Goal: Task Accomplishment & Management: Complete application form

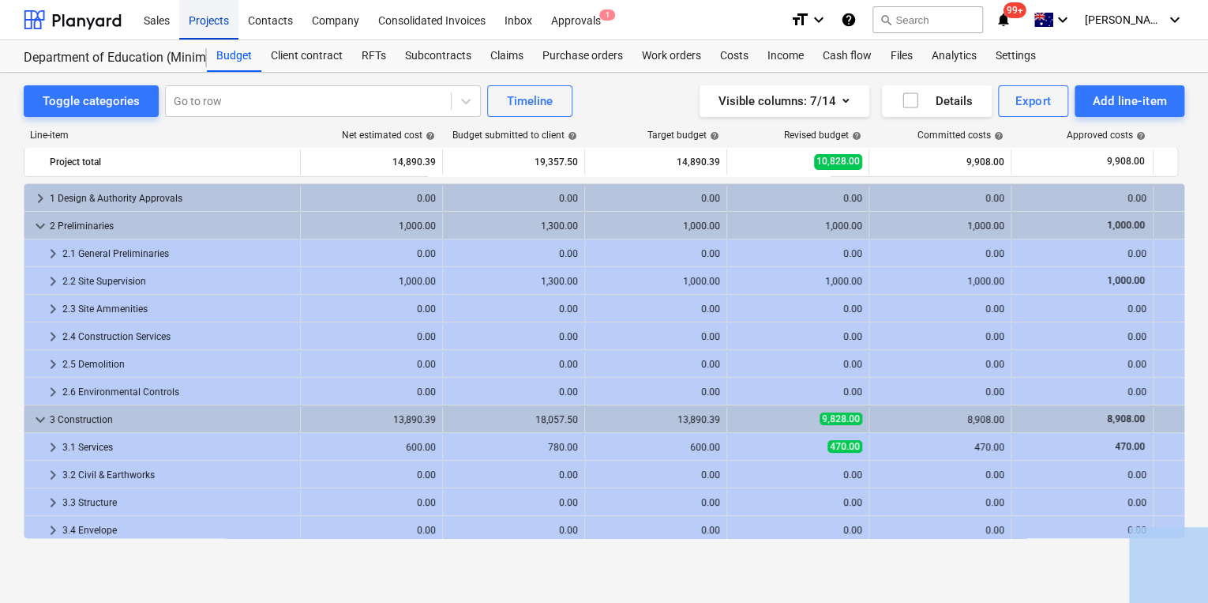
click at [207, 24] on div "Projects" at bounding box center [208, 19] width 59 height 40
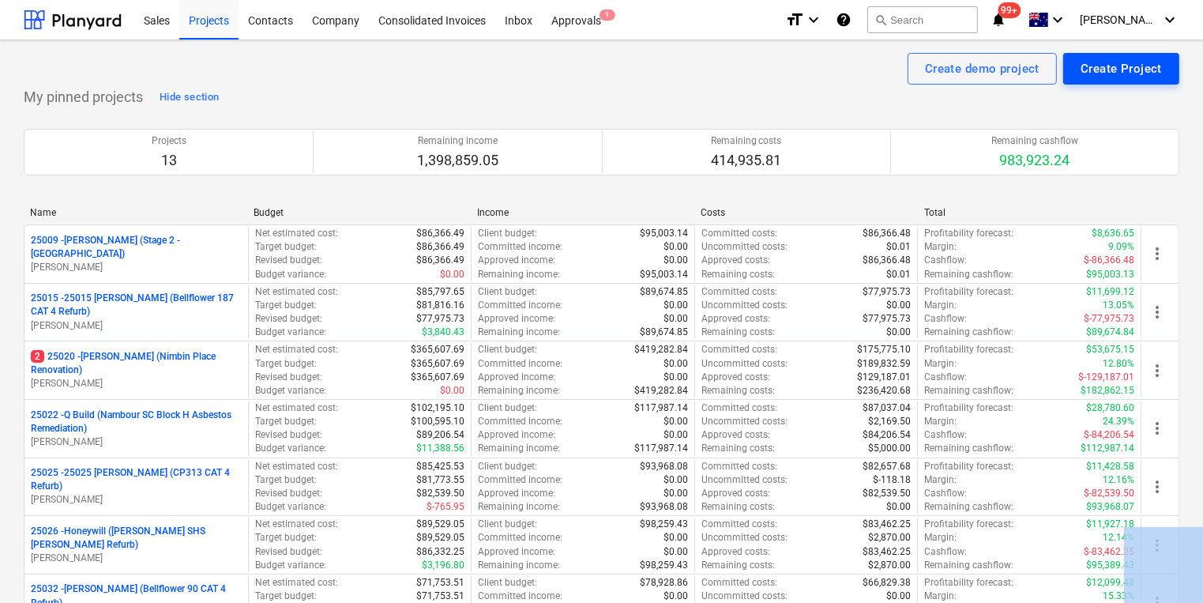
click at [1096, 64] on div "Create Project" at bounding box center [1121, 68] width 81 height 21
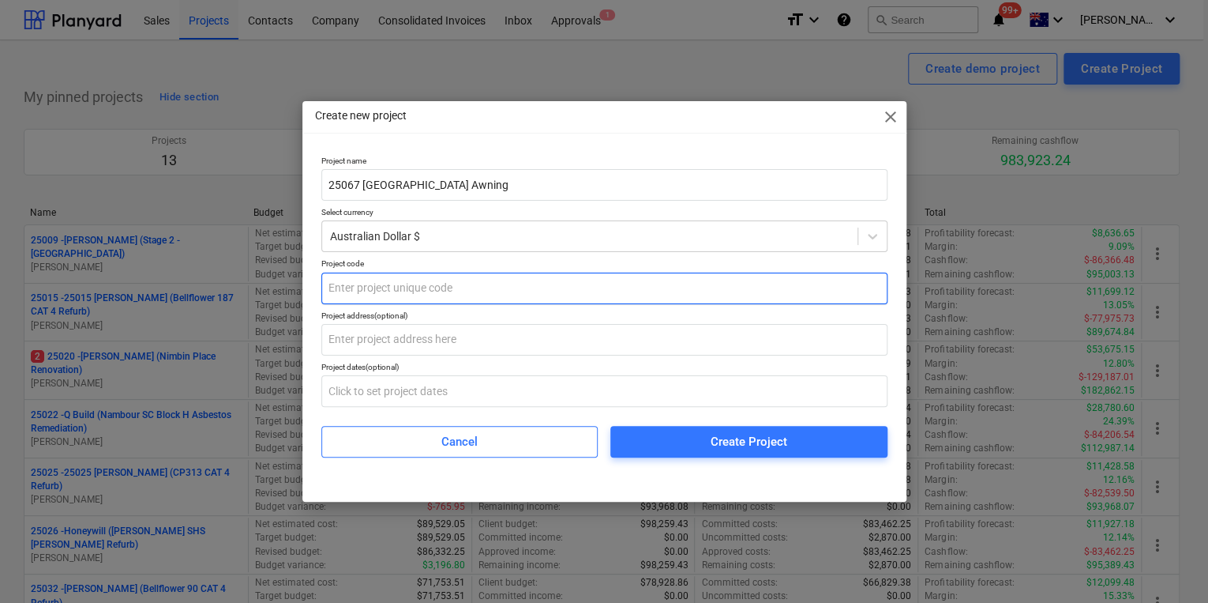
type input "25067 [GEOGRAPHIC_DATA] Awning"
click at [411, 287] on input "text" at bounding box center [604, 288] width 566 height 32
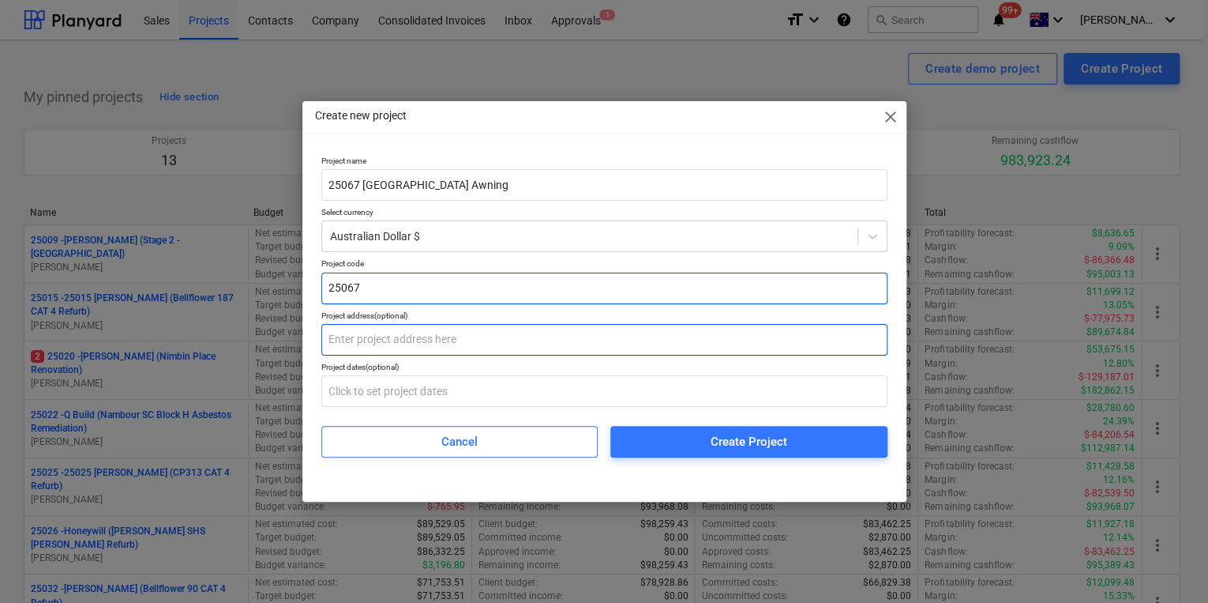
type input "25067"
click at [398, 348] on input "text" at bounding box center [604, 340] width 566 height 32
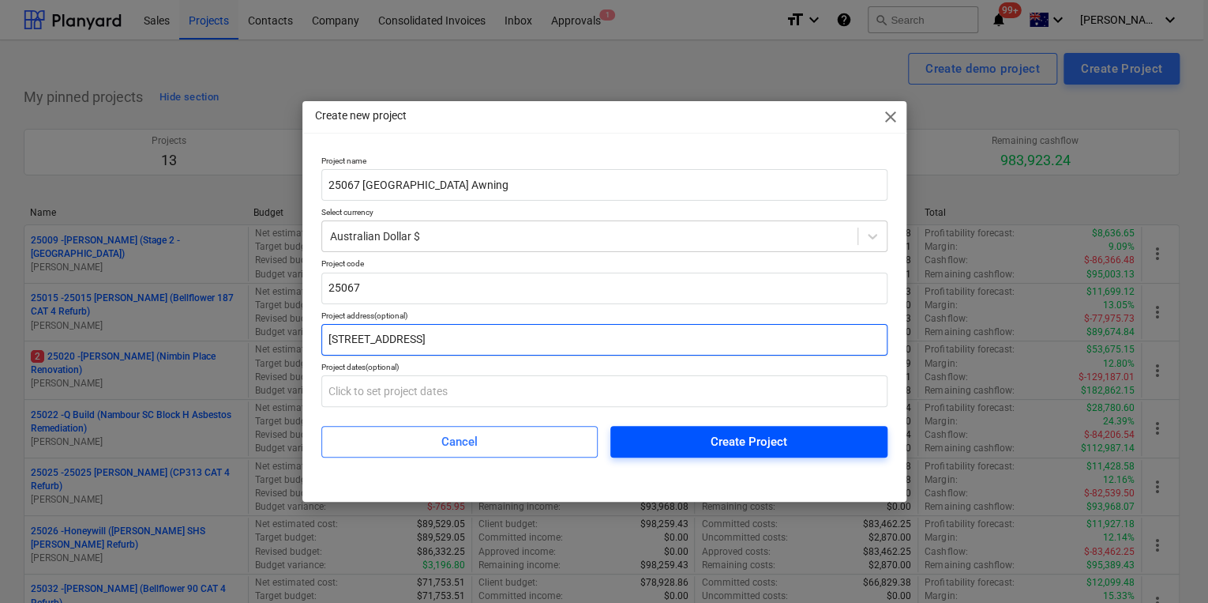
type input "[STREET_ADDRESS]"
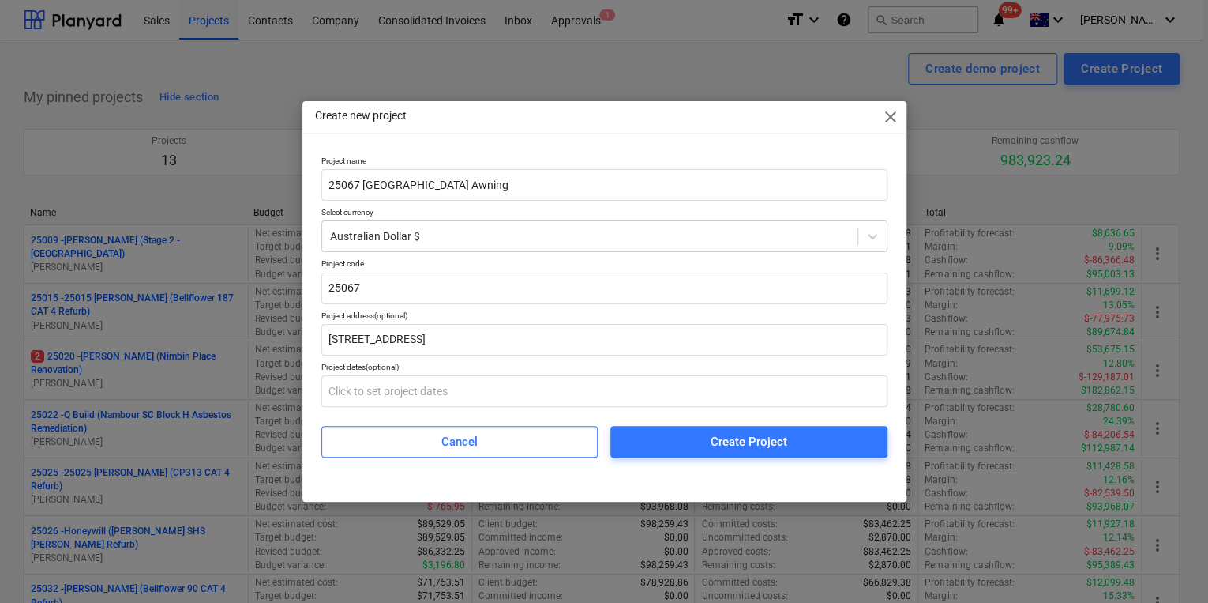
click at [667, 448] on span "Create Project" at bounding box center [749, 441] width 239 height 21
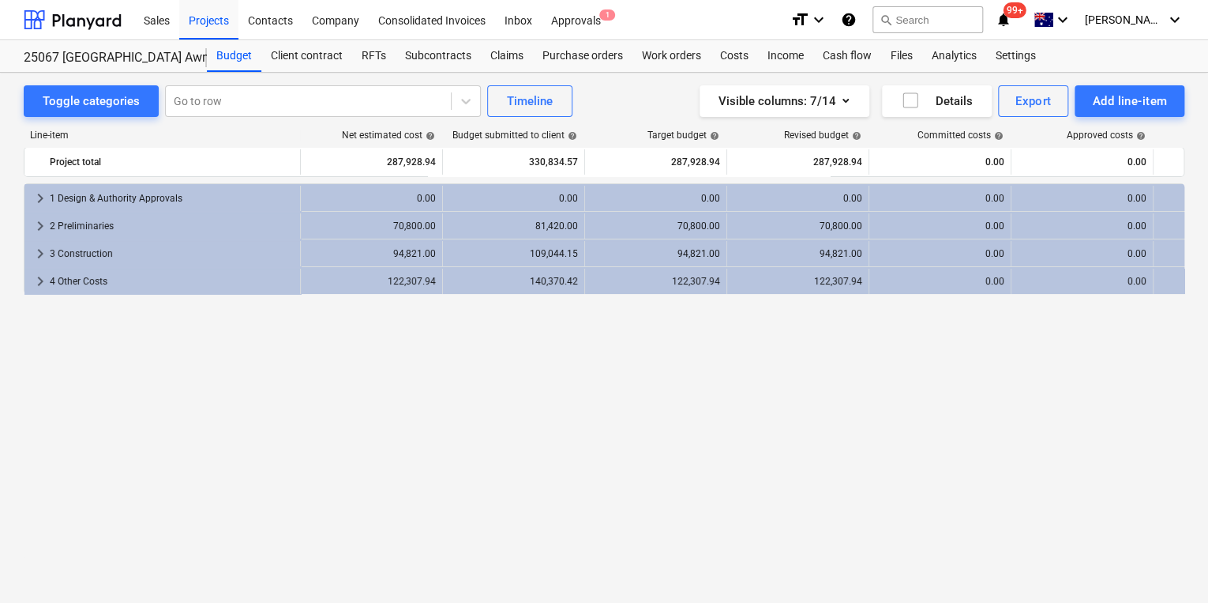
click at [448, 425] on div "keyboard_arrow_right 1 Design & Authority Approvals 0.00 0.00 0.00 0.00 0.00 0.…" at bounding box center [604, 360] width 1161 height 355
click at [286, 19] on div "Contacts" at bounding box center [271, 19] width 64 height 40
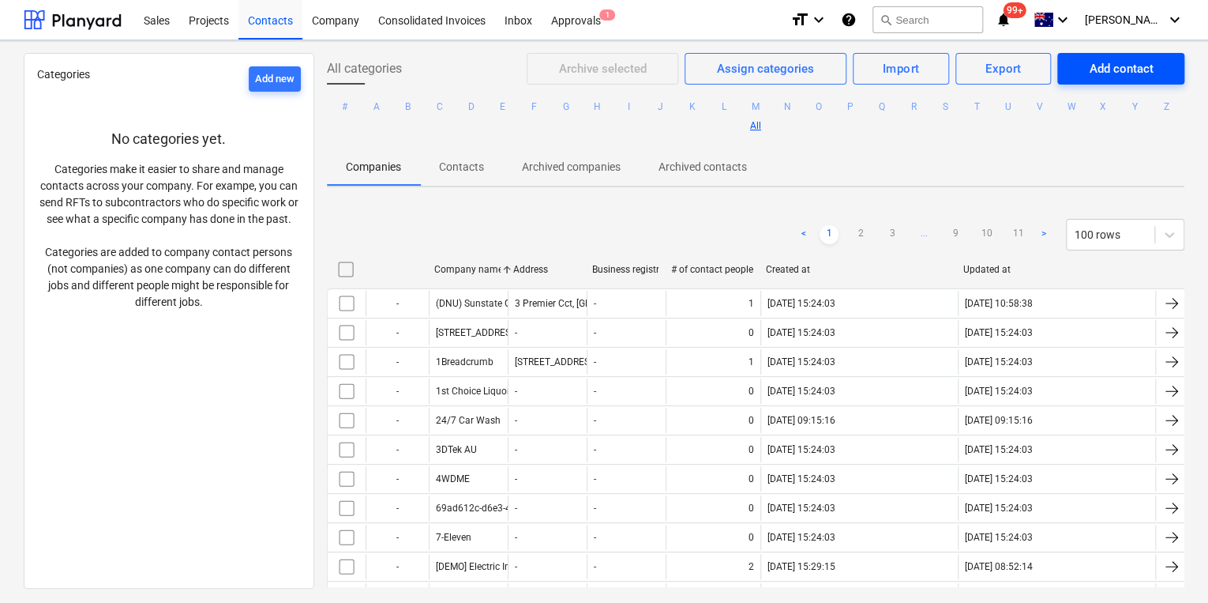
click at [1091, 69] on div "Add contact" at bounding box center [1121, 68] width 64 height 21
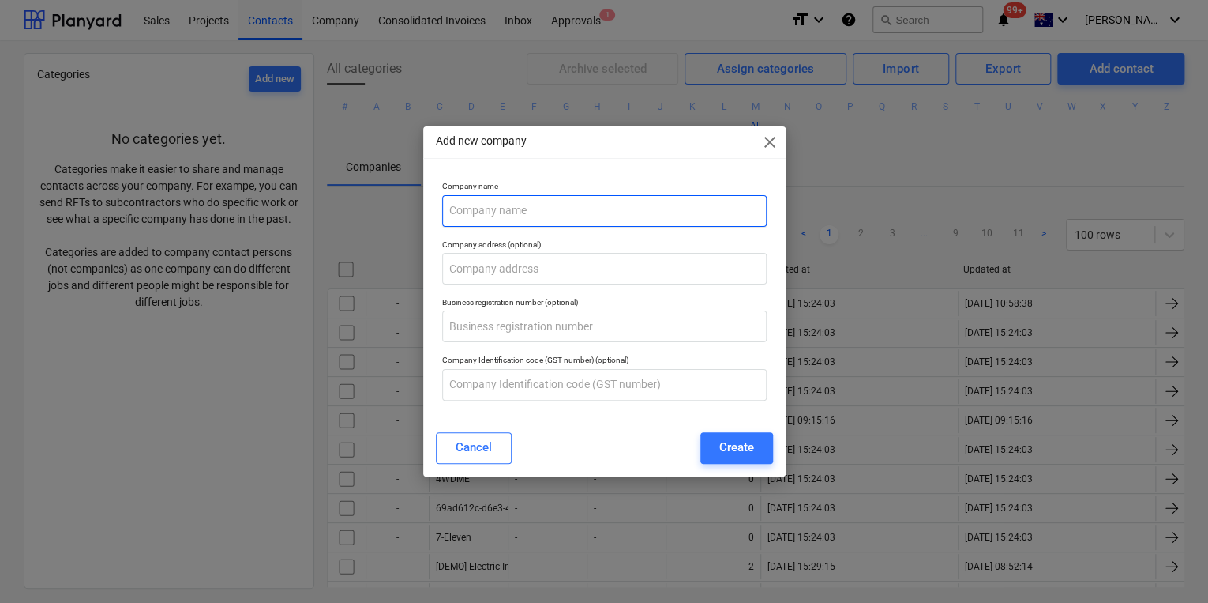
click at [523, 212] on input "text" at bounding box center [604, 211] width 325 height 32
type input "PLant Nappy Australia"
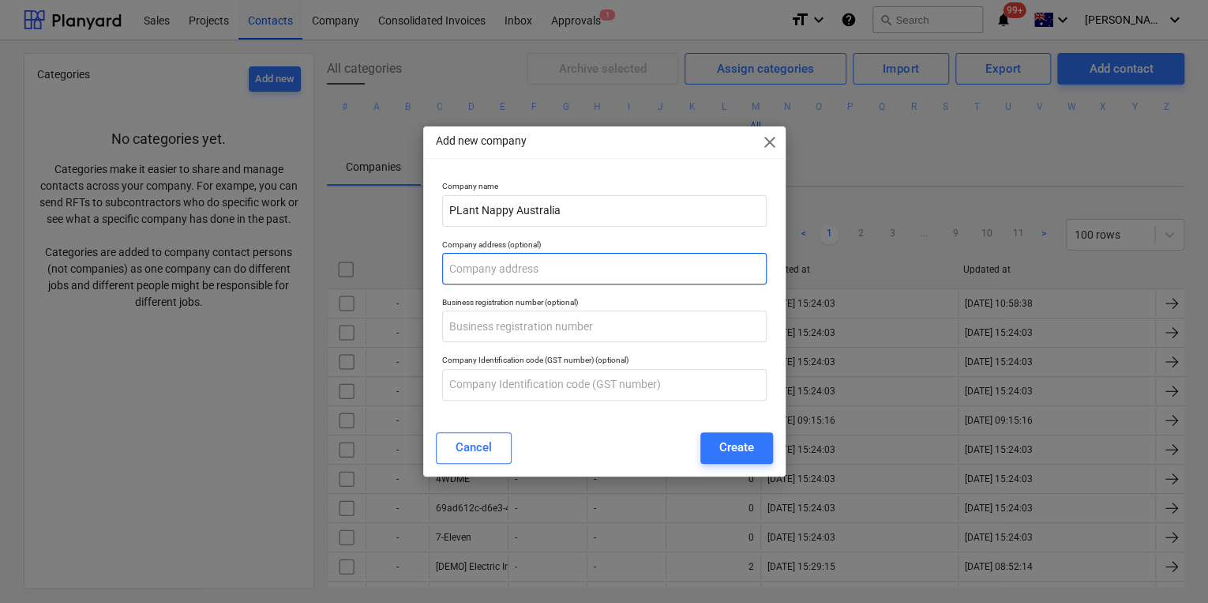
click at [558, 272] on input "text" at bounding box center [604, 269] width 325 height 32
type input "[STREET_ADDRESS]"
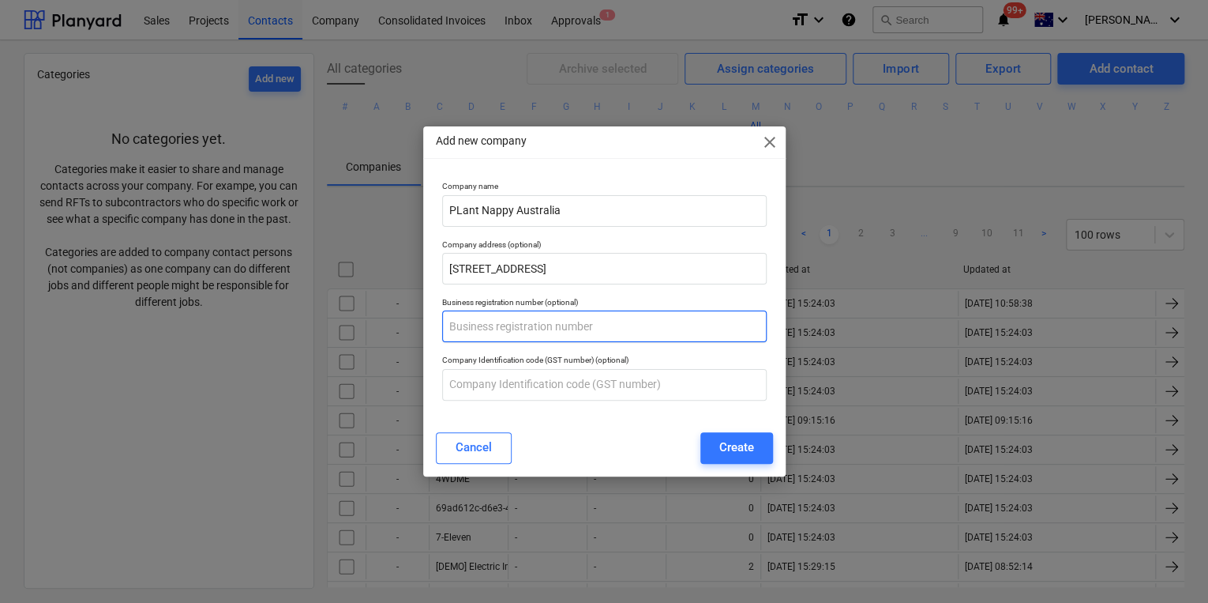
click at [509, 337] on input "text" at bounding box center [604, 326] width 325 height 32
type input "66 112 030 988"
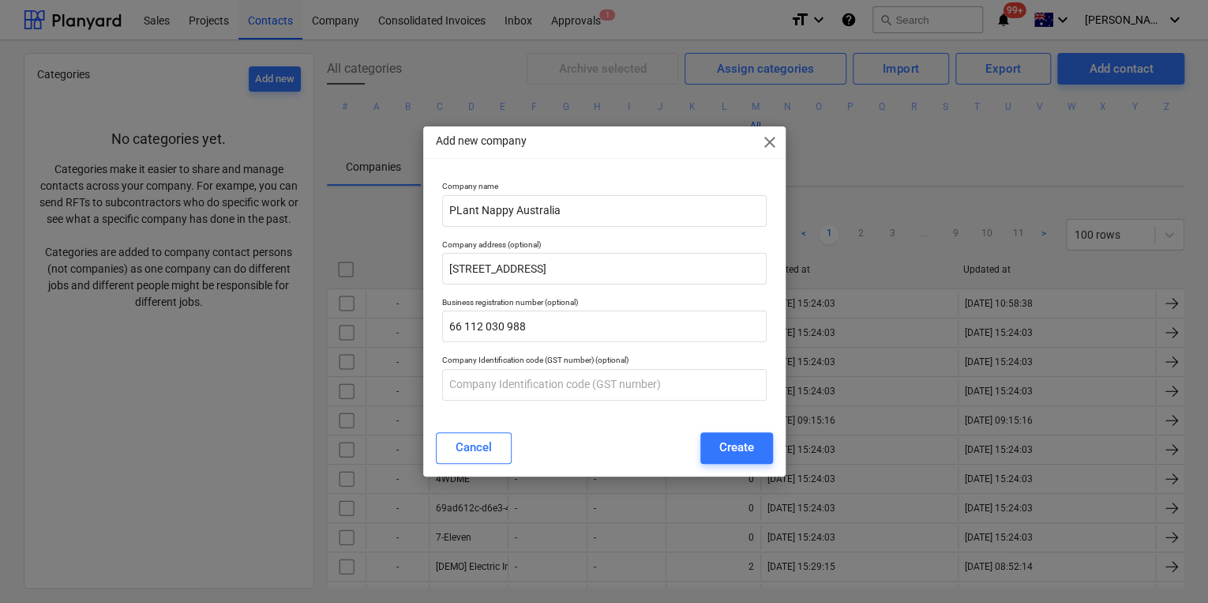
click at [542, 419] on div "Add new company close Company name PLant Nappy Australia Company address (optio…" at bounding box center [604, 300] width 363 height 349
click at [591, 441] on div "Cancel Create" at bounding box center [604, 448] width 337 height 32
click at [736, 443] on div "Create" at bounding box center [737, 447] width 35 height 21
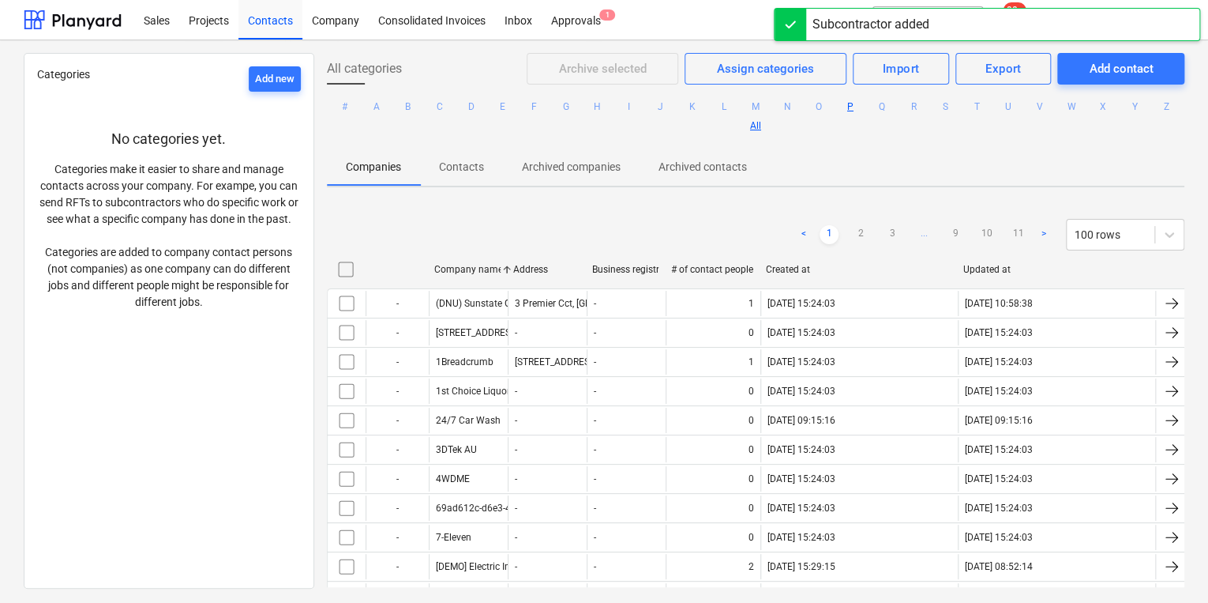
click at [860, 109] on button "P" at bounding box center [850, 106] width 19 height 19
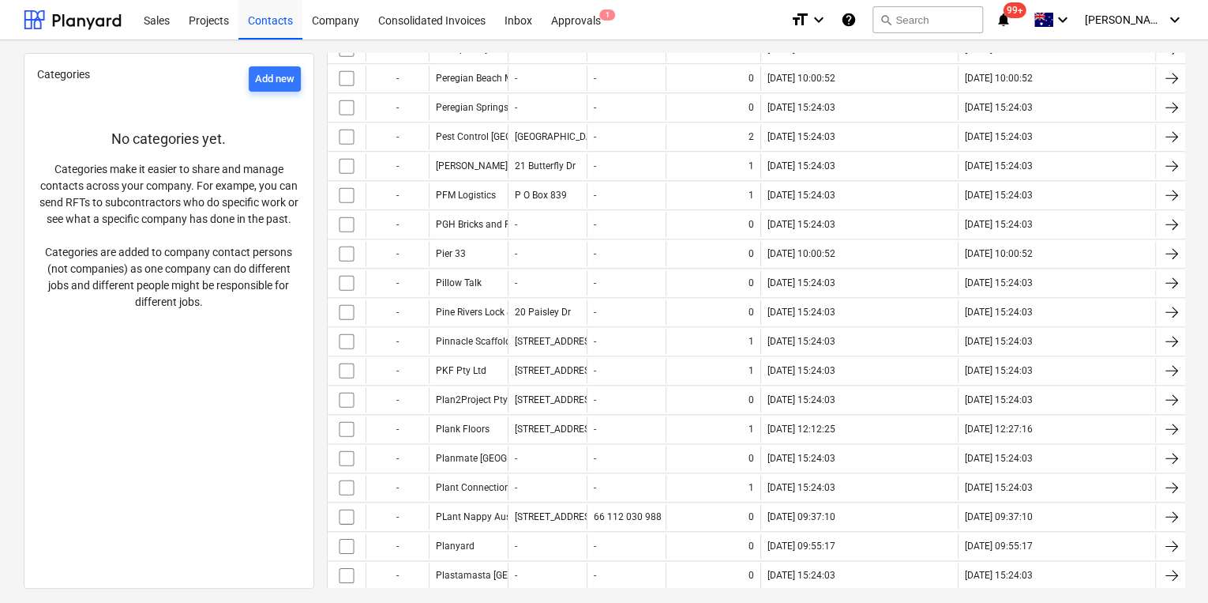
scroll to position [885, 0]
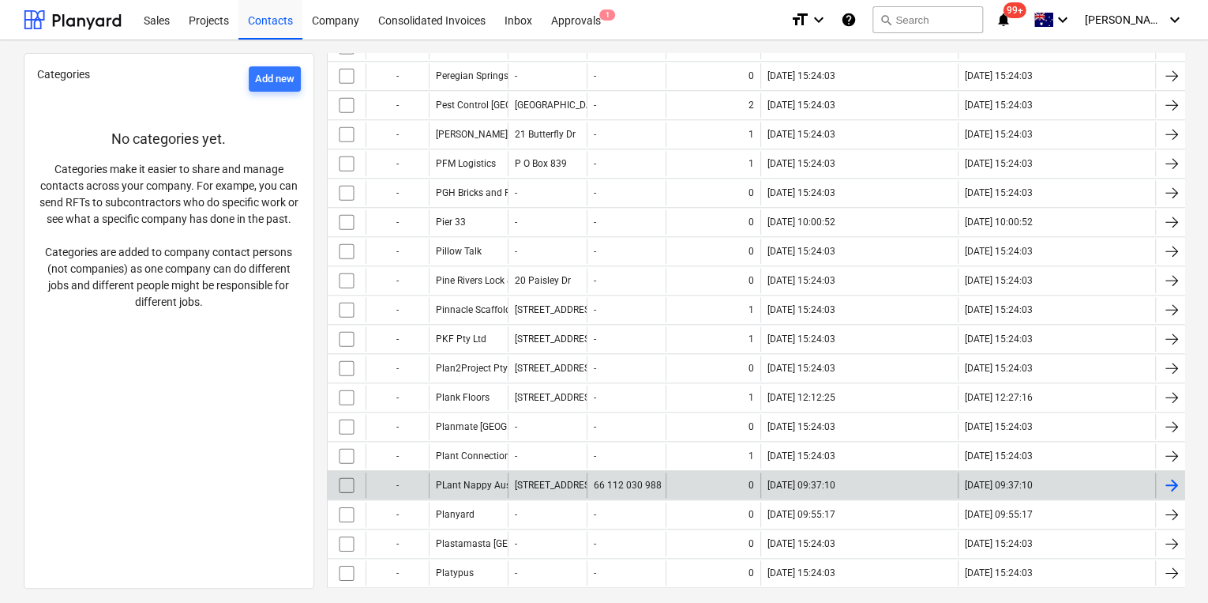
click at [1170, 478] on div at bounding box center [1172, 484] width 19 height 19
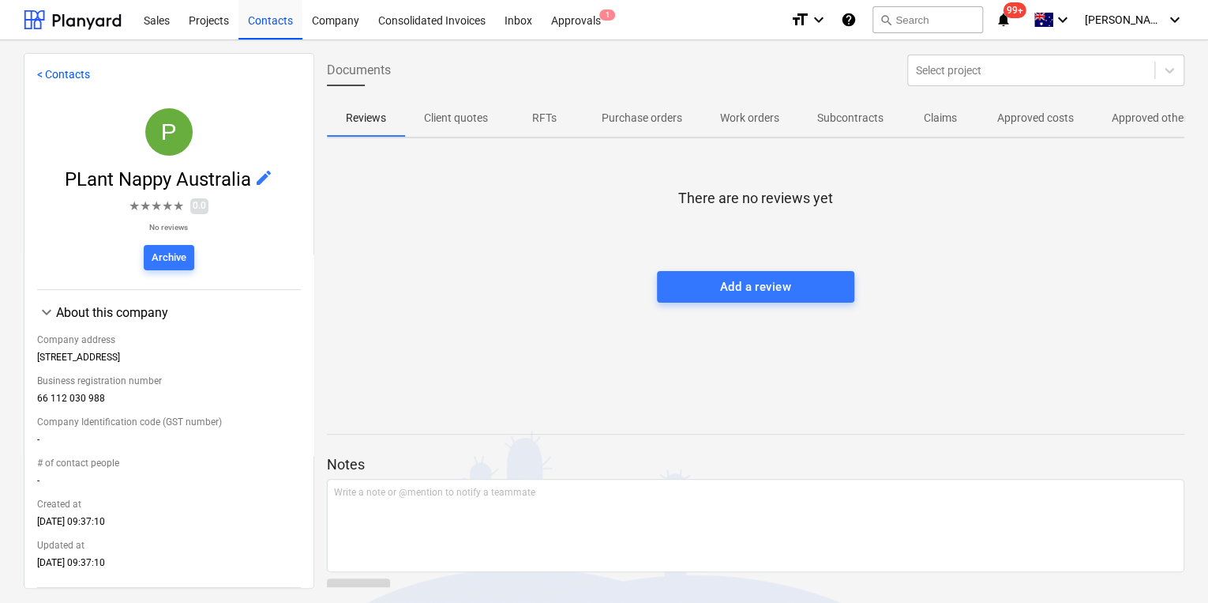
scroll to position [63, 0]
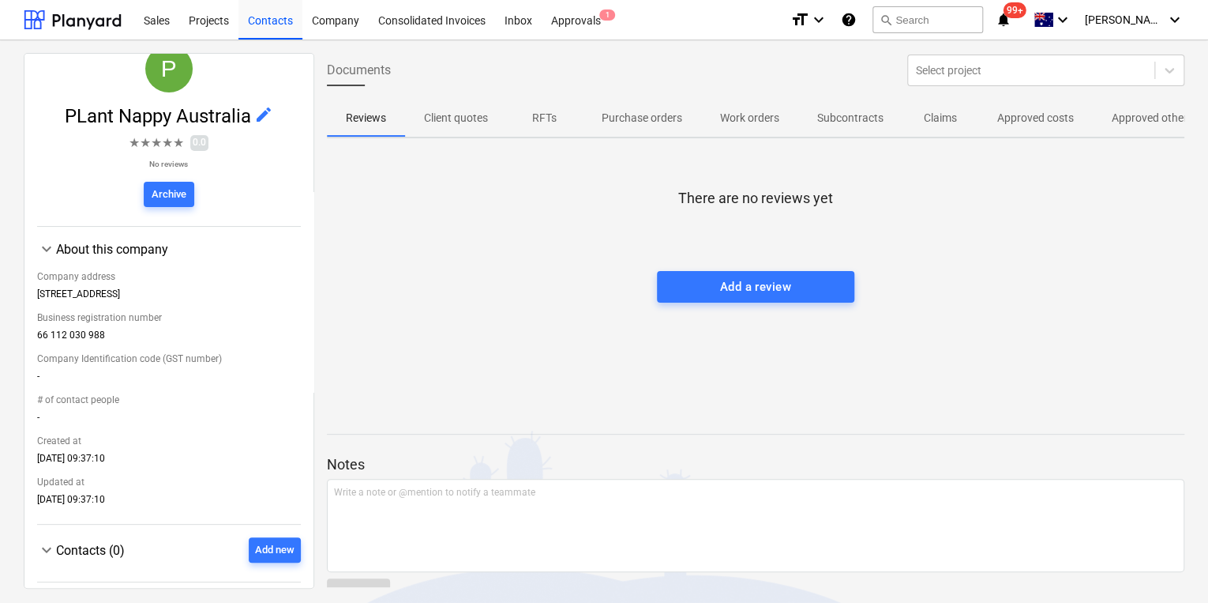
click at [258, 120] on span "edit" at bounding box center [263, 114] width 19 height 19
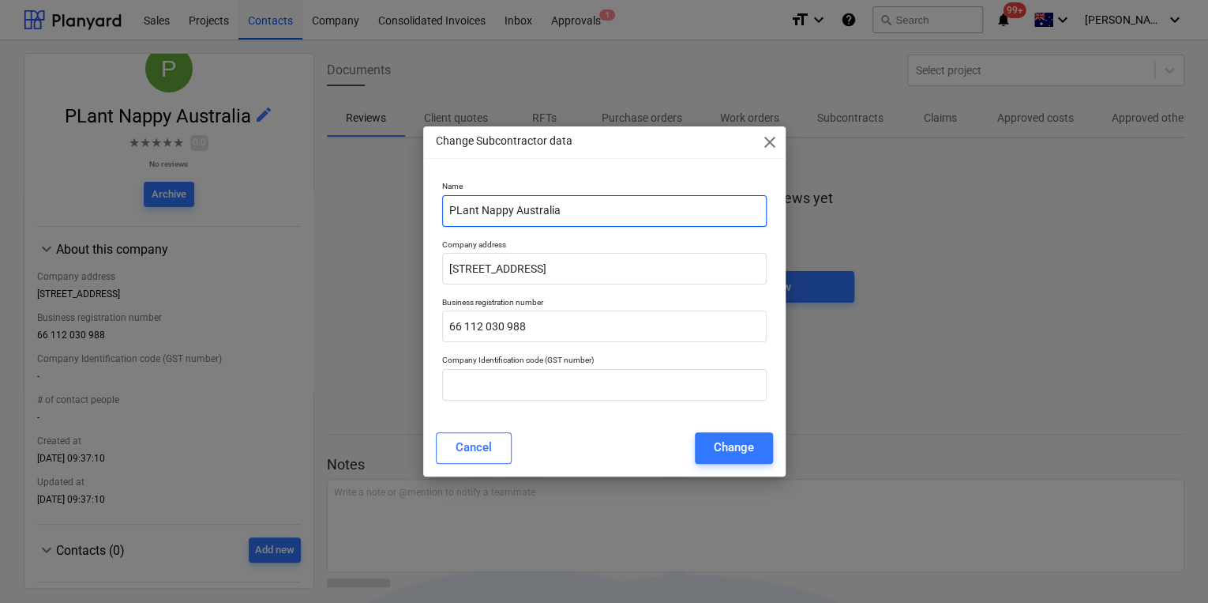
click at [458, 213] on input "PLant Nappy Australia" at bounding box center [604, 211] width 325 height 32
type input "Plant Nappy [GEOGRAPHIC_DATA]"
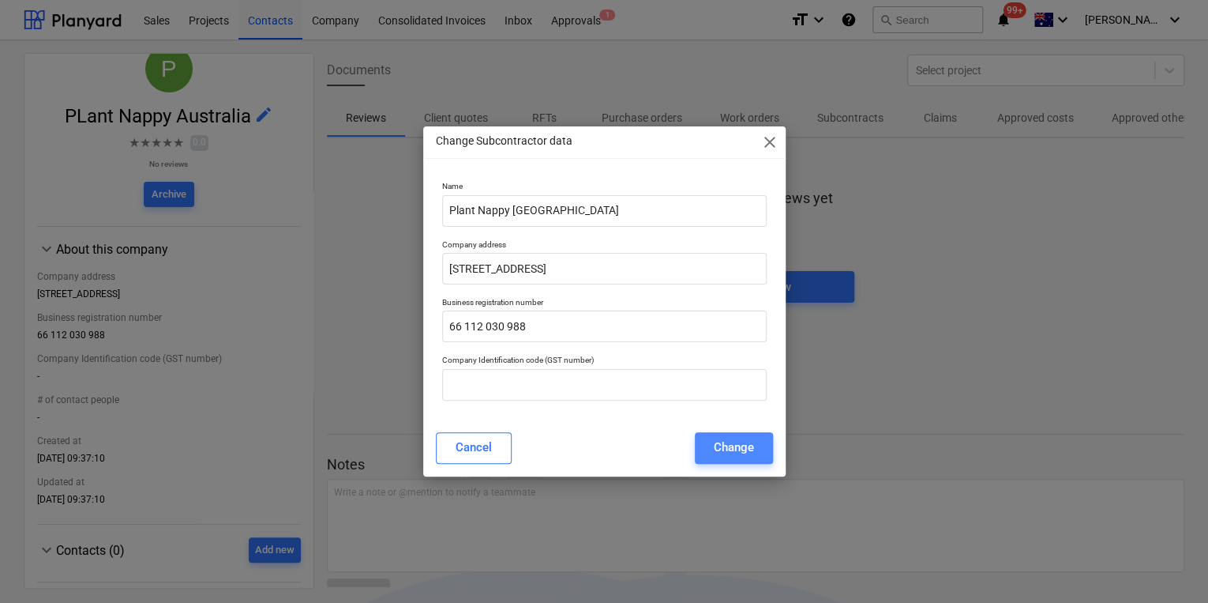
click at [742, 449] on div "Change" at bounding box center [734, 447] width 40 height 21
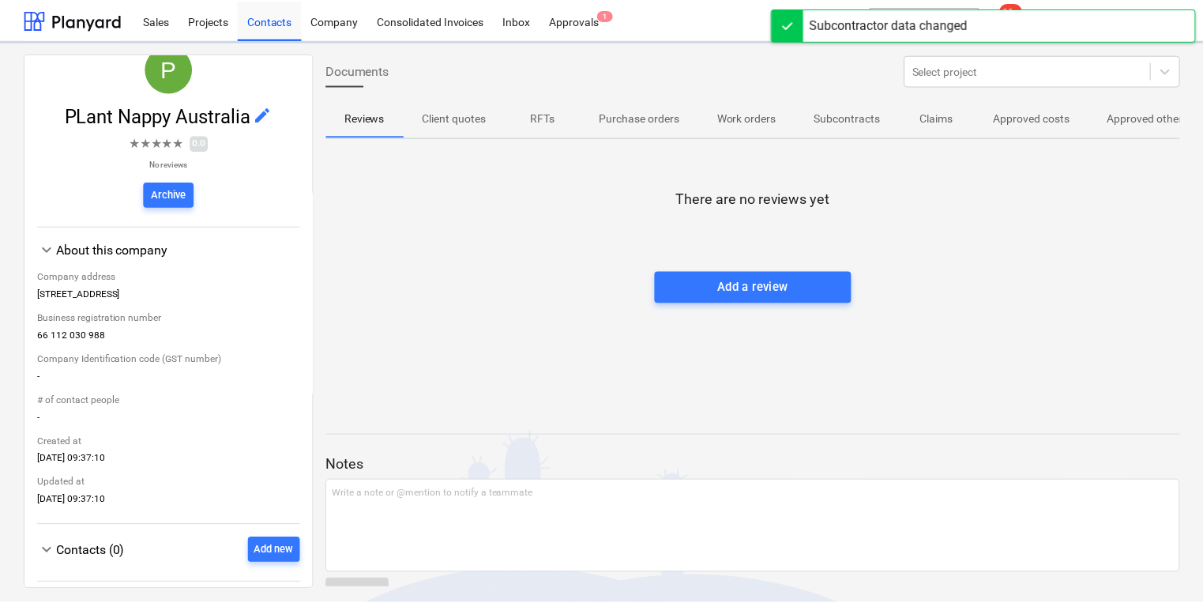
scroll to position [126, 0]
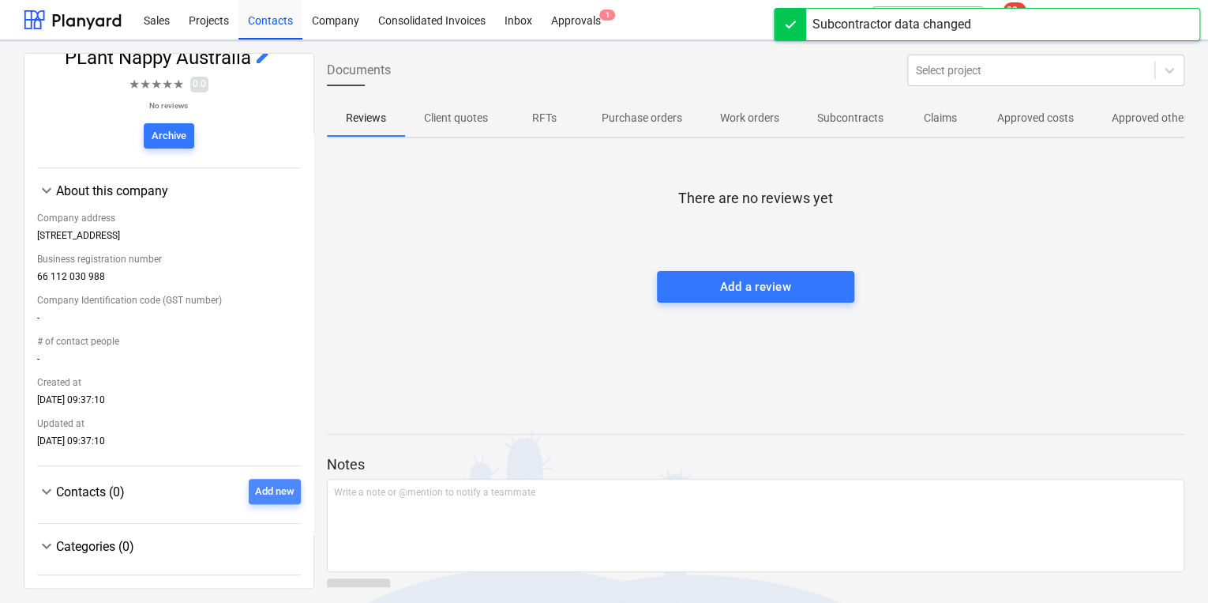
click at [265, 491] on div "Add new" at bounding box center [274, 492] width 39 height 18
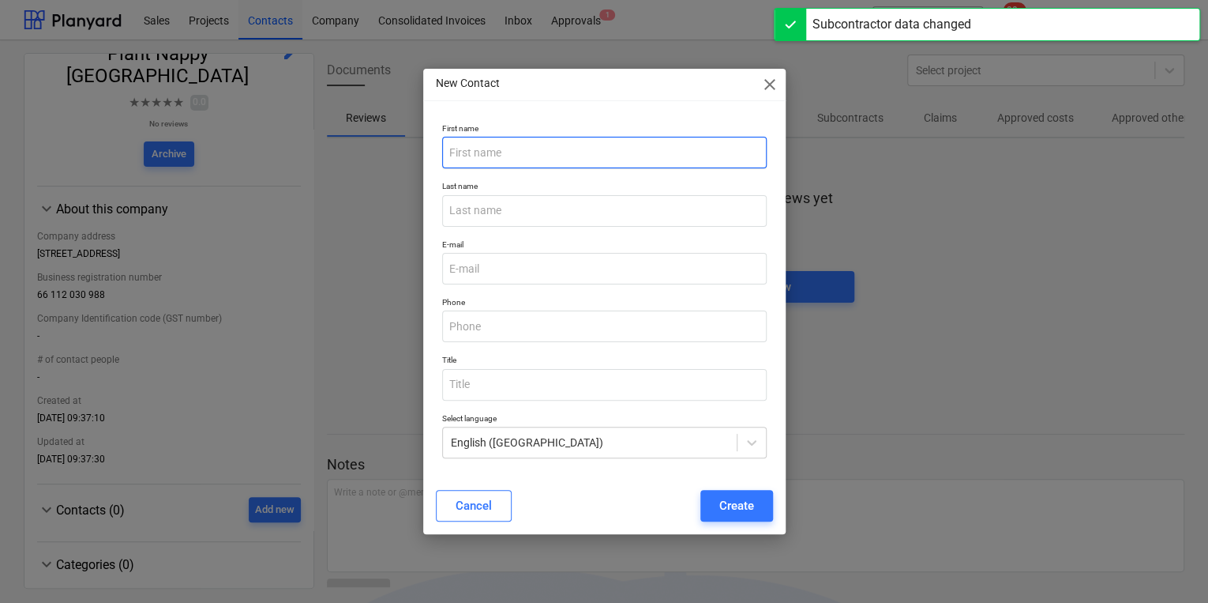
click at [494, 155] on input "text" at bounding box center [604, 153] width 325 height 32
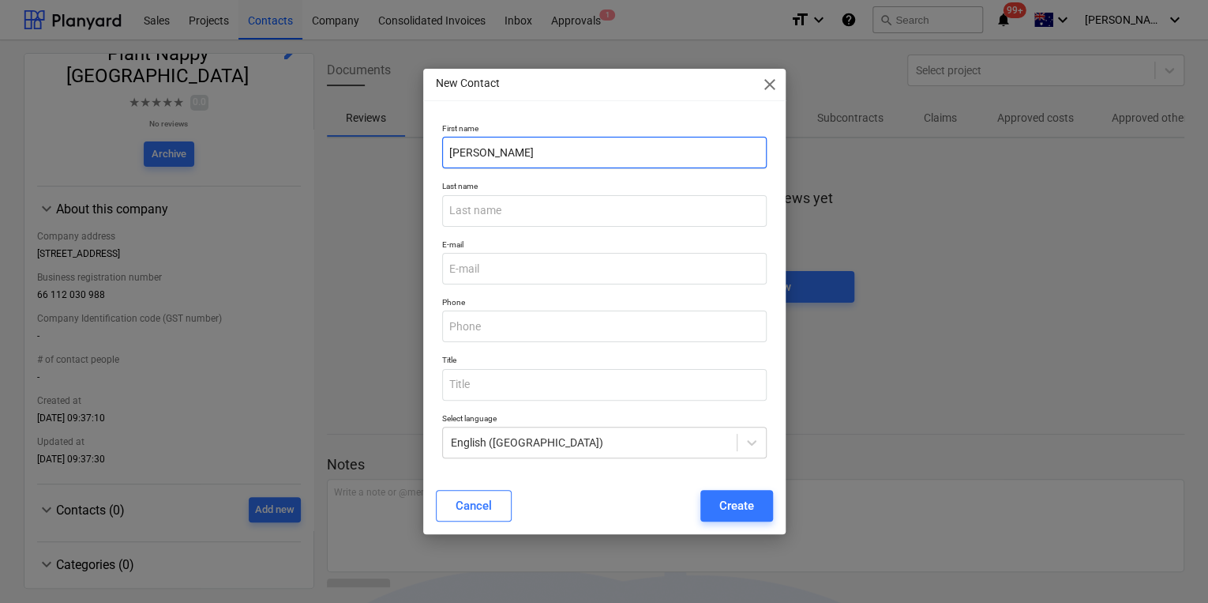
type input "[PERSON_NAME]"
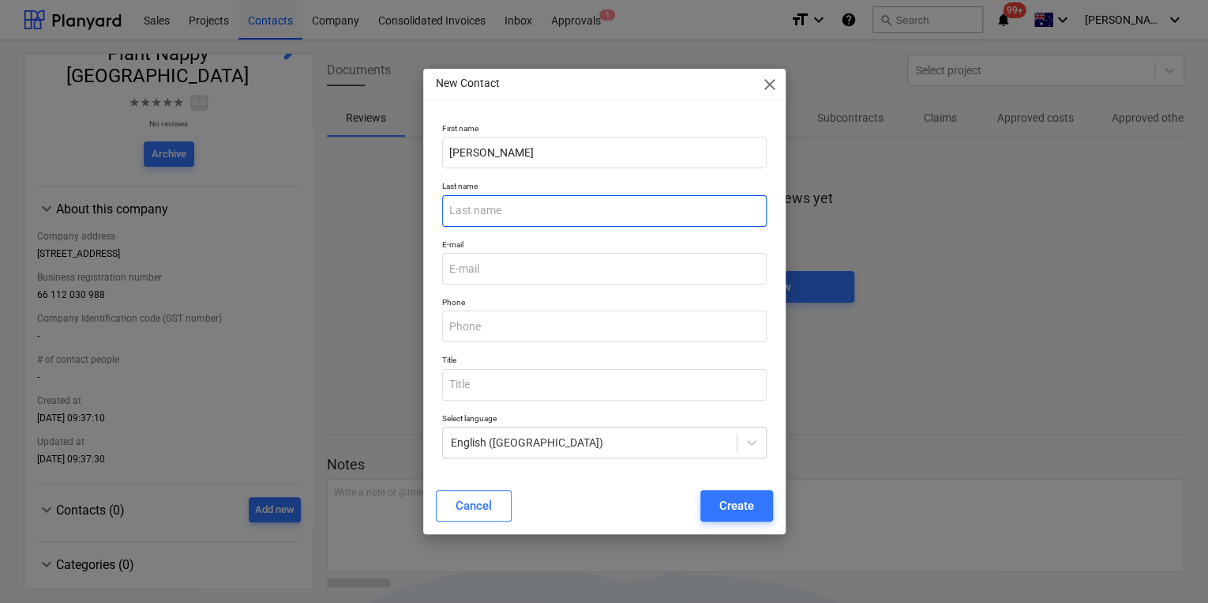
click at [464, 215] on input "text" at bounding box center [604, 211] width 325 height 32
type input "[PERSON_NAME]"
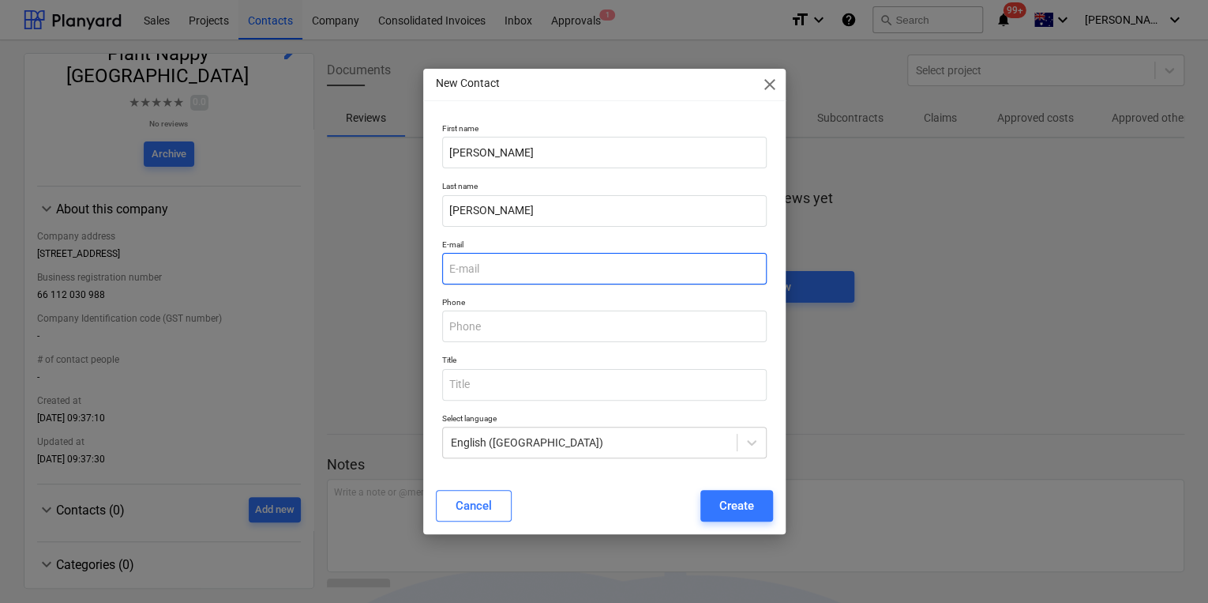
click at [471, 265] on input "email" at bounding box center [604, 269] width 325 height 32
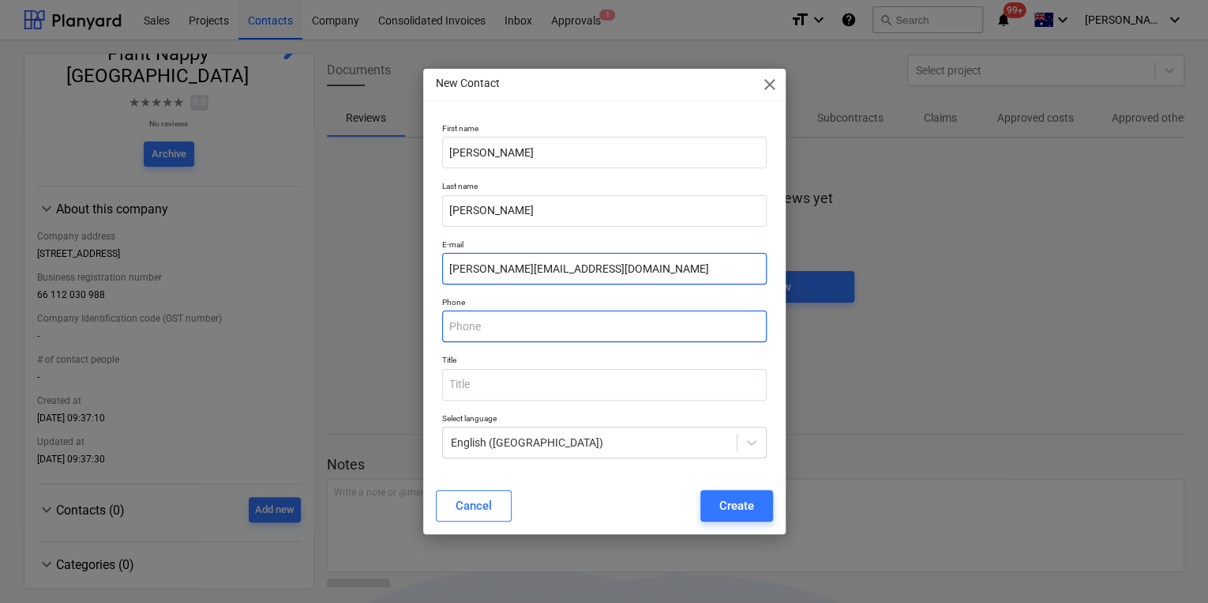
type input "[PERSON_NAME][EMAIL_ADDRESS][DOMAIN_NAME]"
click at [487, 326] on input "text" at bounding box center [604, 326] width 325 height 32
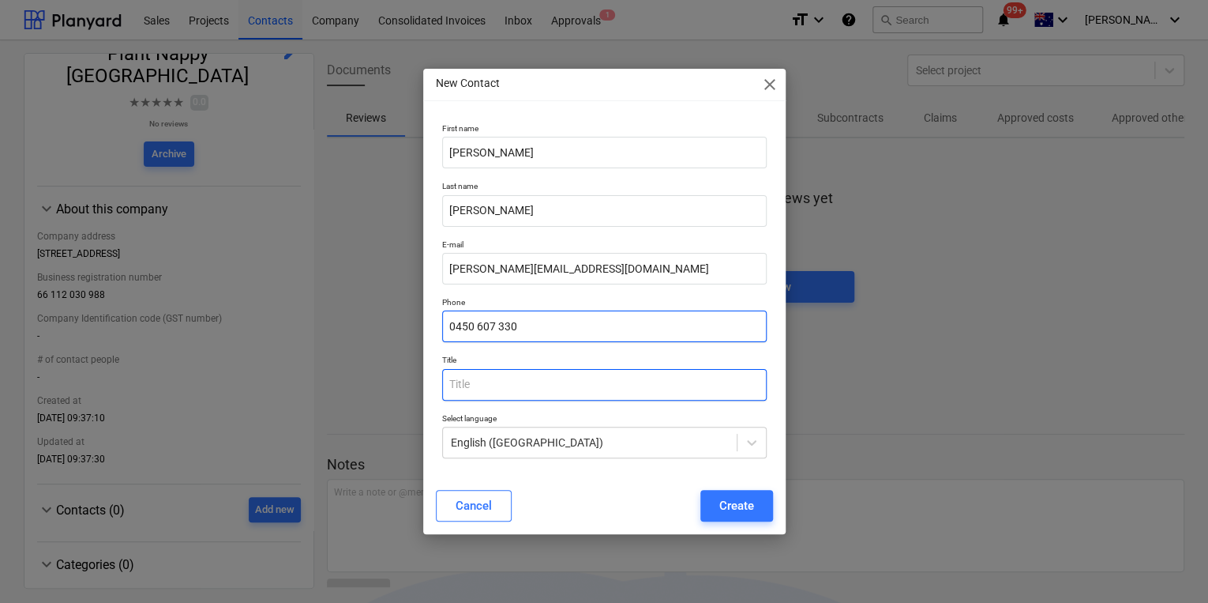
type input "0450 607 330"
click at [532, 389] on input "text" at bounding box center [604, 385] width 325 height 32
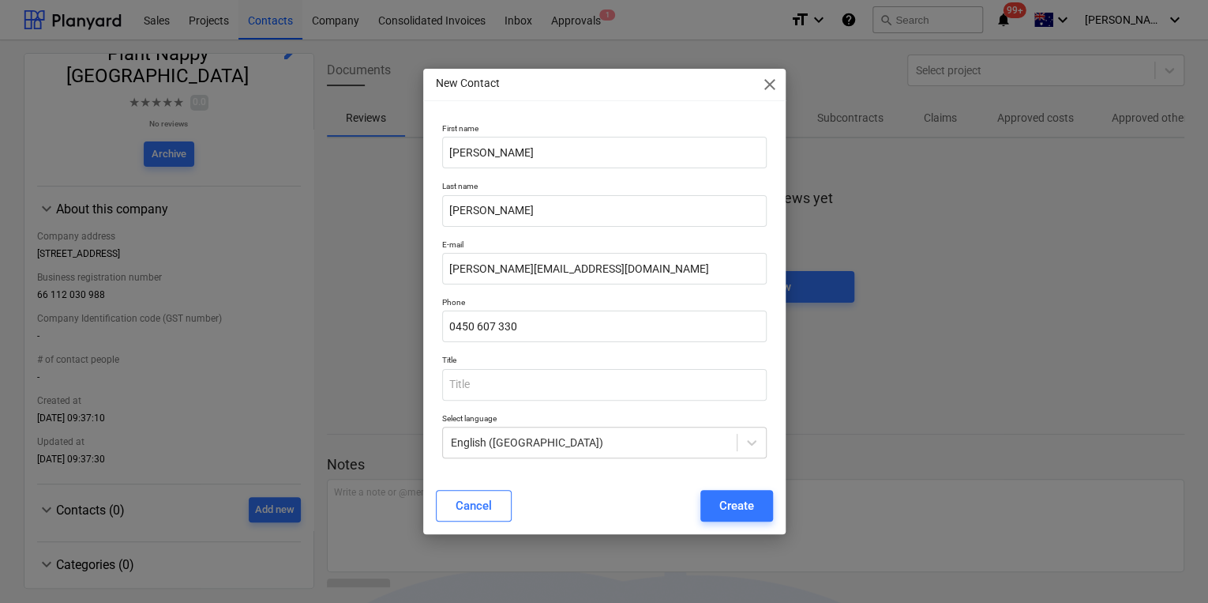
click at [614, 494] on div "Cancel Create" at bounding box center [604, 506] width 337 height 32
click at [737, 511] on div "Create" at bounding box center [737, 505] width 35 height 21
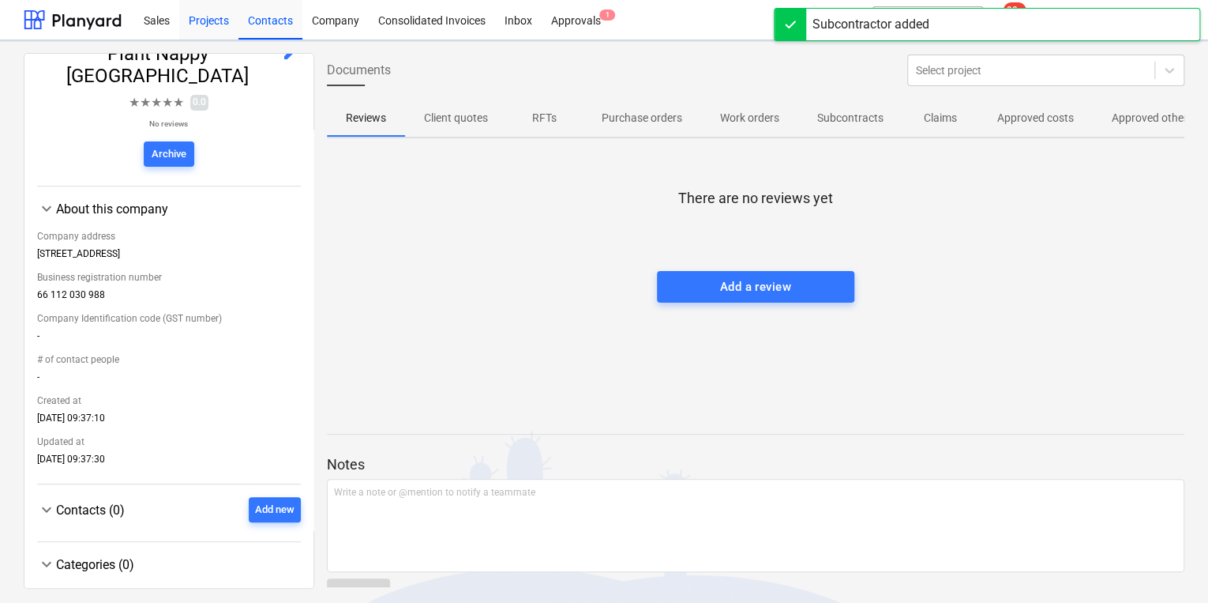
click at [203, 19] on div "Projects" at bounding box center [208, 19] width 59 height 40
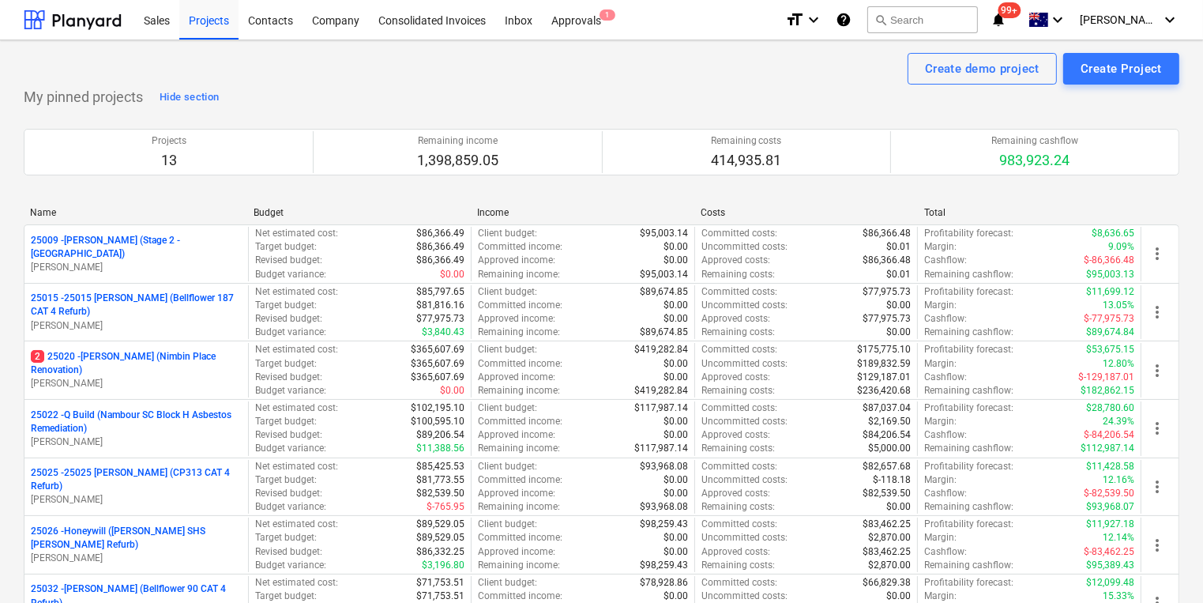
click at [945, 21] on div "Successfully imported line-items" at bounding box center [897, 16] width 181 height 19
click at [941, 21] on div "Successfully imported line-items" at bounding box center [897, 16] width 181 height 19
click at [563, 86] on div "My pinned projects Hide section Projects 13 Remaining income 1,398,859.05 Remai…" at bounding box center [602, 542] width 1156 height 915
click at [960, 25] on div "Successfully imported line-items" at bounding box center [897, 16] width 181 height 19
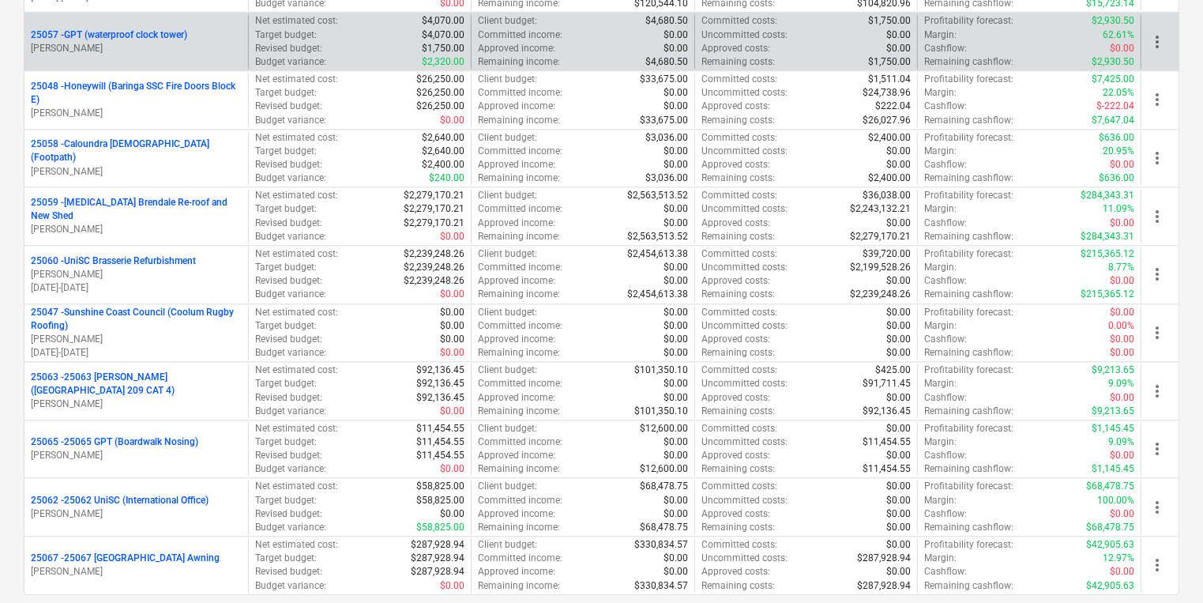
scroll to position [3941, 0]
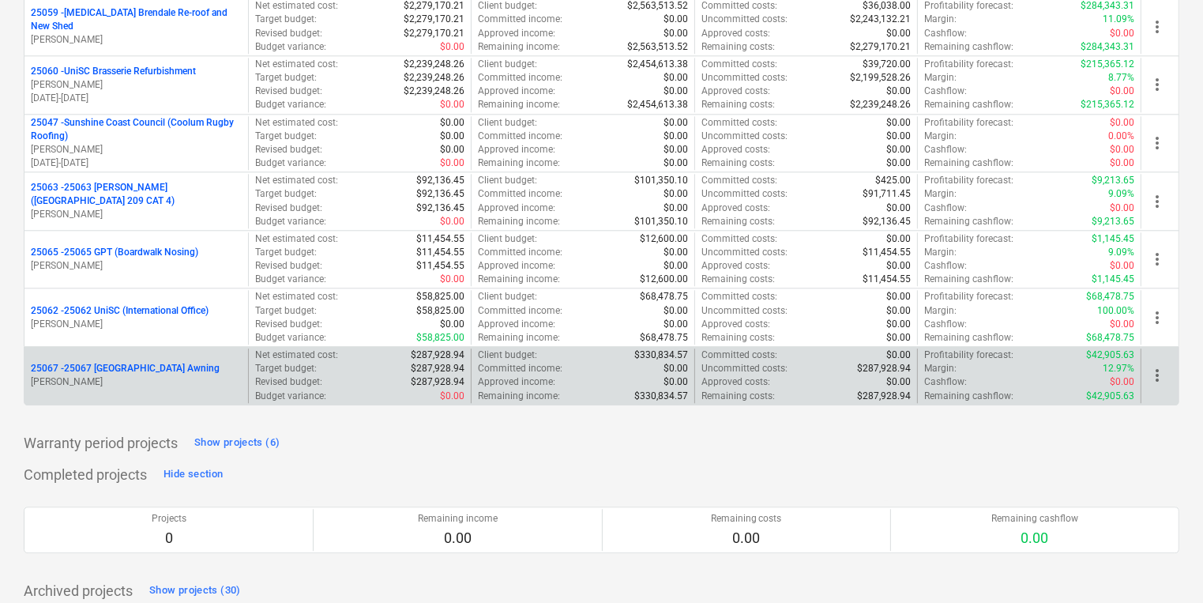
click at [1156, 366] on span "more_vert" at bounding box center [1157, 375] width 19 height 19
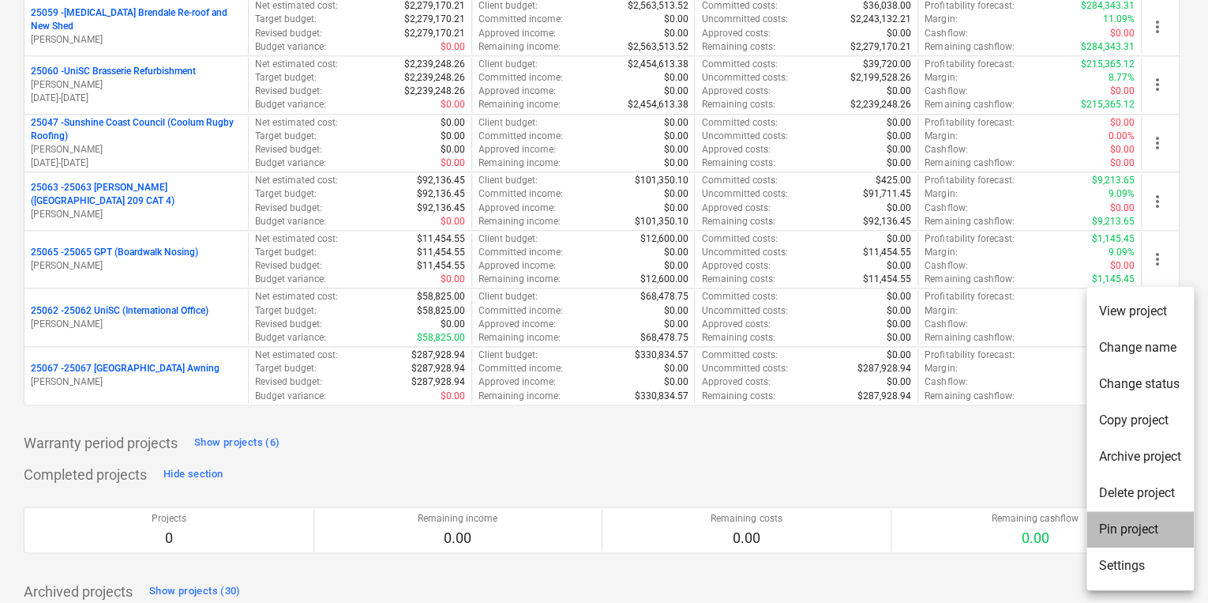
click at [1113, 534] on li "Pin project" at bounding box center [1140, 529] width 107 height 36
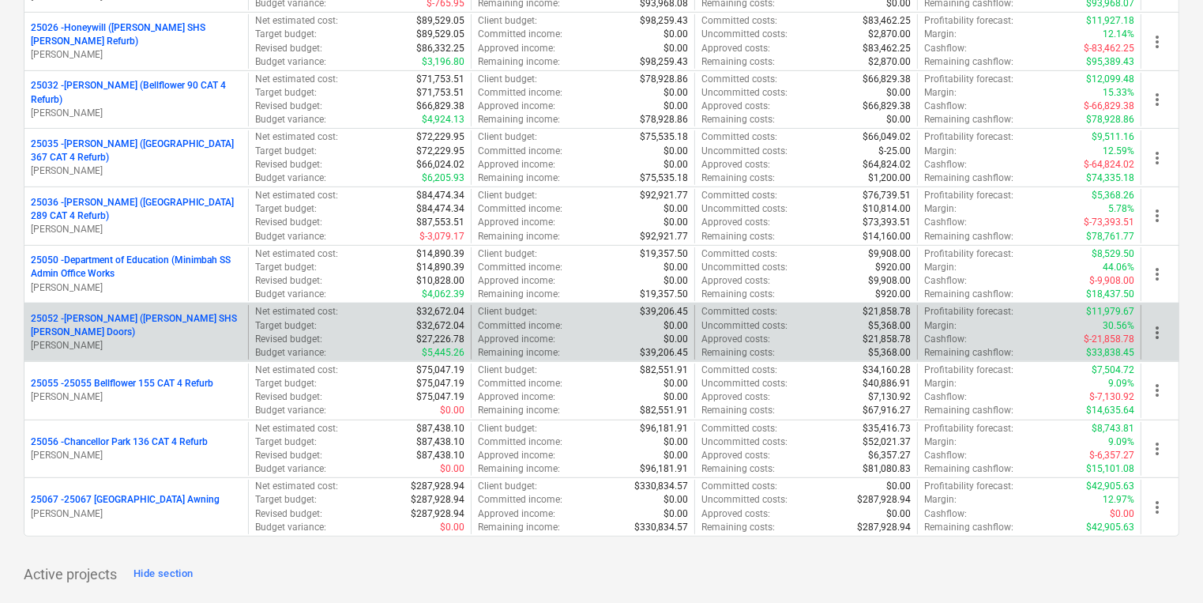
scroll to position [632, 0]
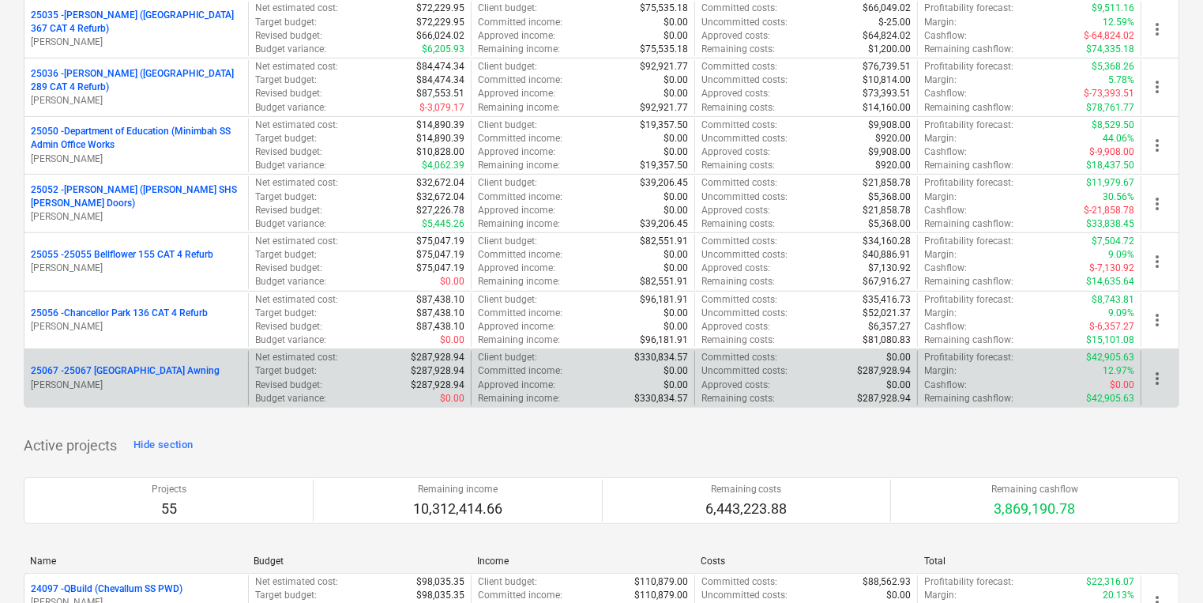
click at [119, 378] on p "[PERSON_NAME]" at bounding box center [136, 384] width 211 height 13
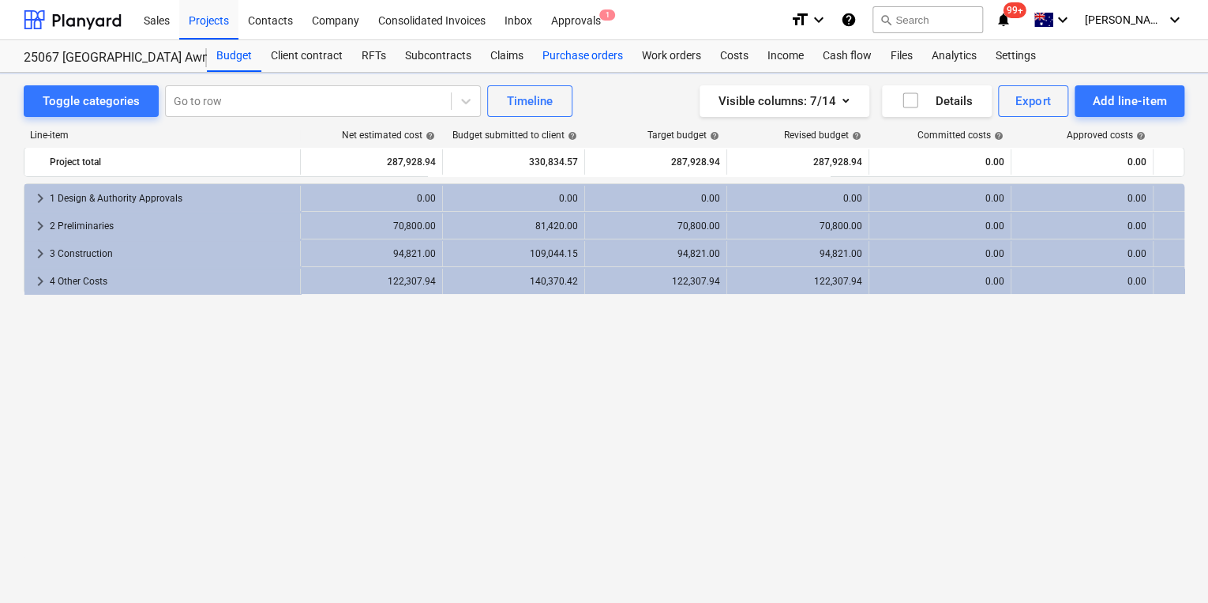
click at [603, 54] on div "Purchase orders" at bounding box center [583, 56] width 100 height 32
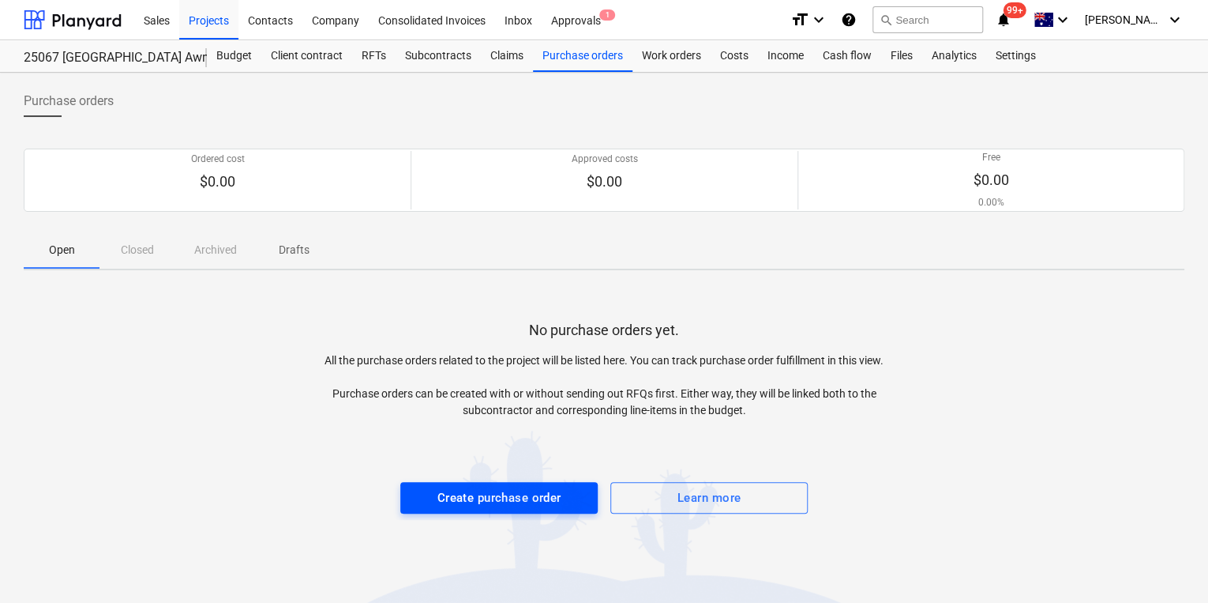
click at [506, 490] on div "Create purchase order" at bounding box center [500, 497] width 124 height 21
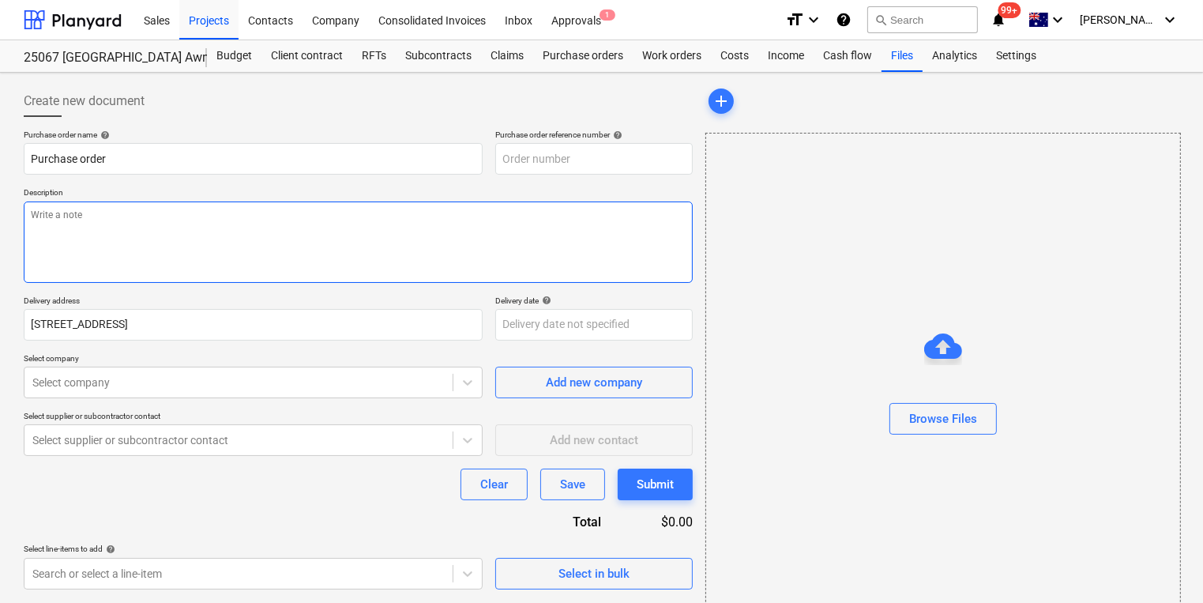
type textarea "x"
type input "25067-PO-001"
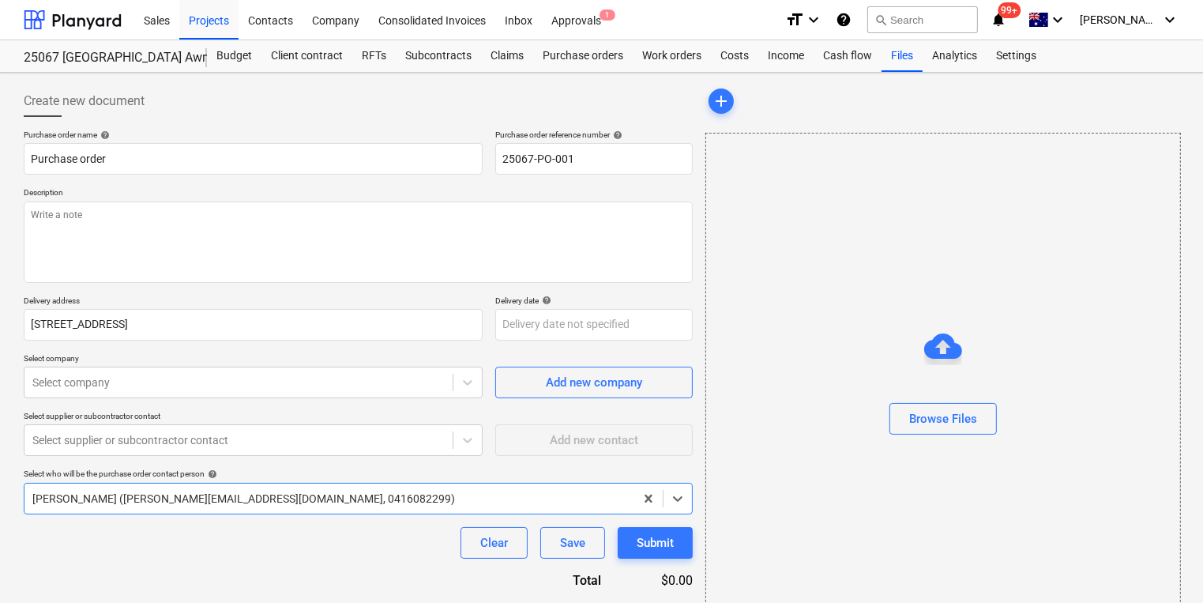
type textarea "x"
click at [174, 385] on body "Sales Projects Contacts Company Consolidated Invoices Inbox Approvals 1 format_…" at bounding box center [601, 301] width 1203 height 603
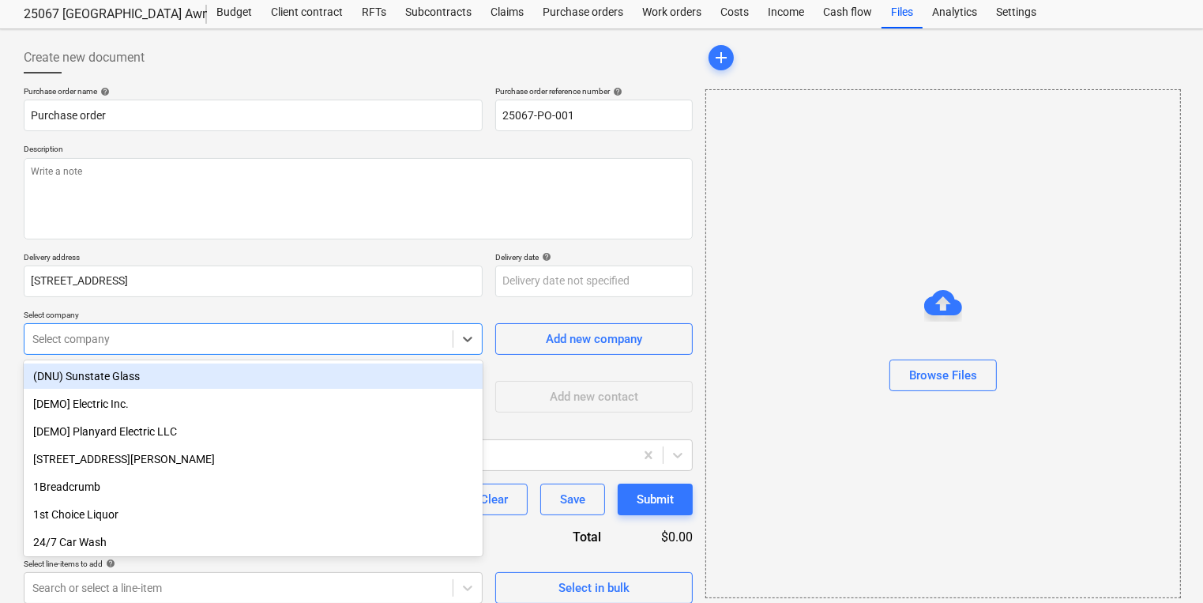
scroll to position [47, 0]
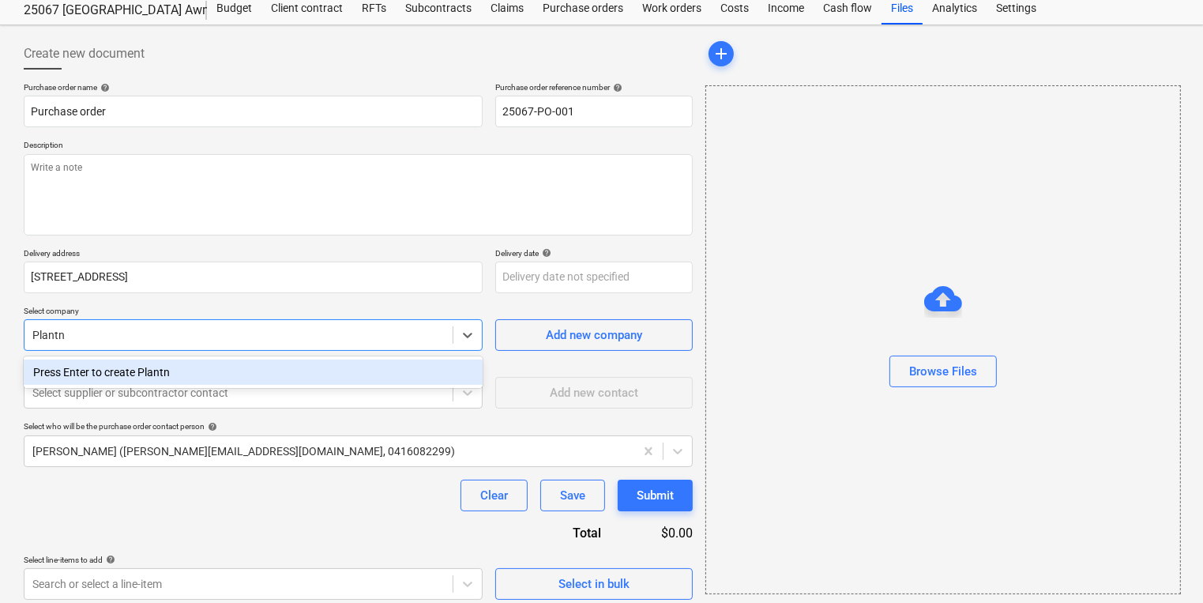
type input "Plantna"
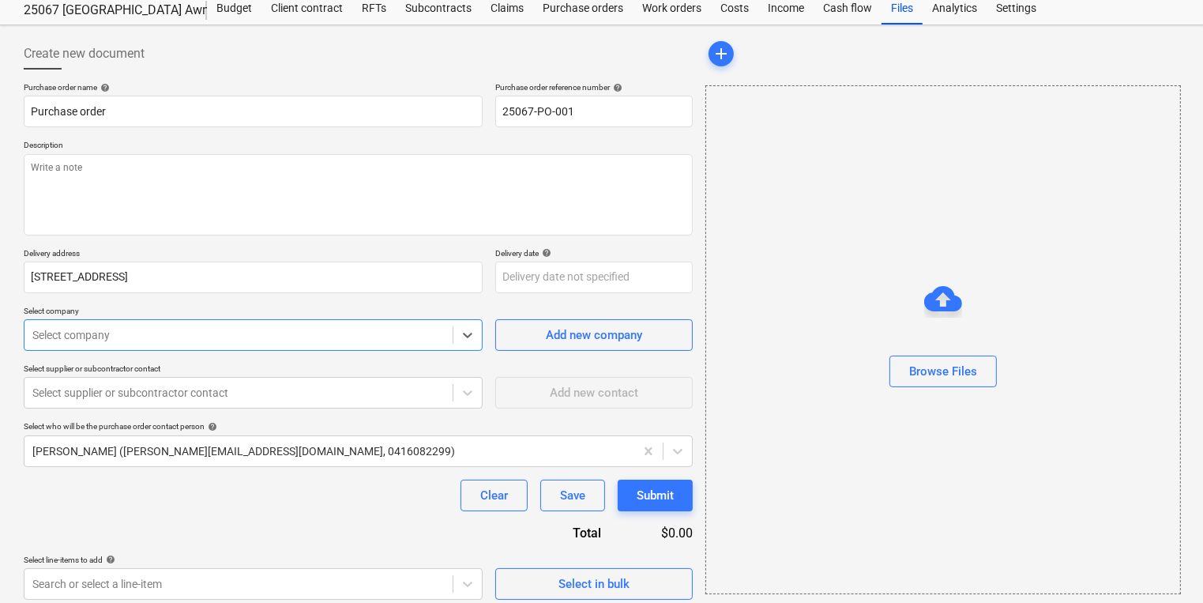
drag, startPoint x: 77, startPoint y: 332, endPoint x: 45, endPoint y: 330, distance: 32.4
click at [45, 330] on div at bounding box center [238, 335] width 412 height 16
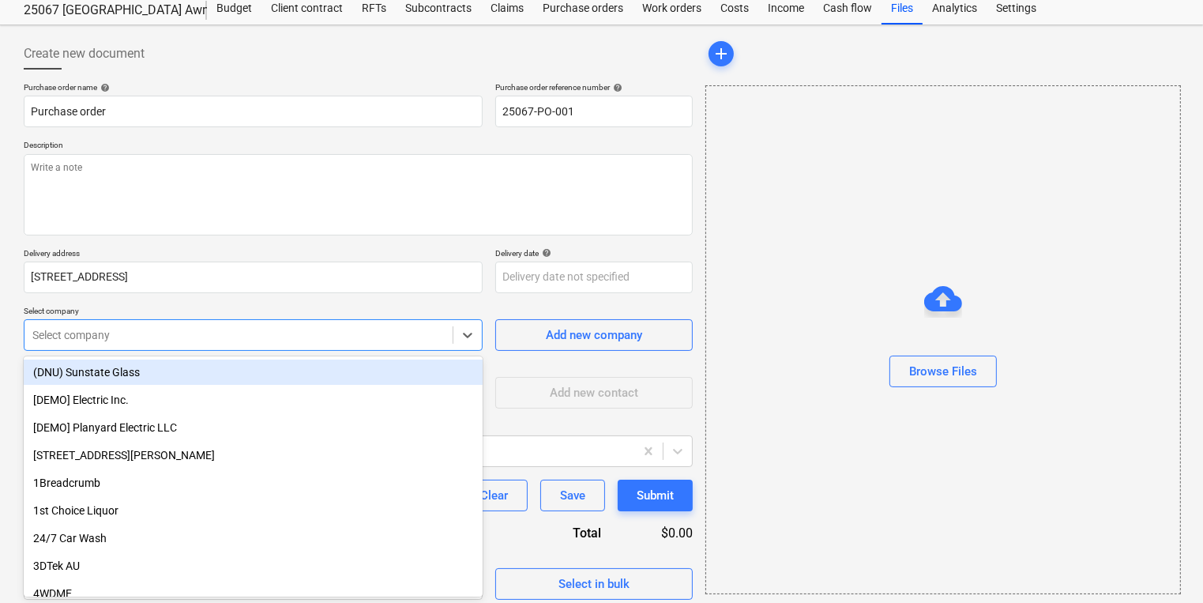
click at [45, 330] on div at bounding box center [238, 335] width 412 height 16
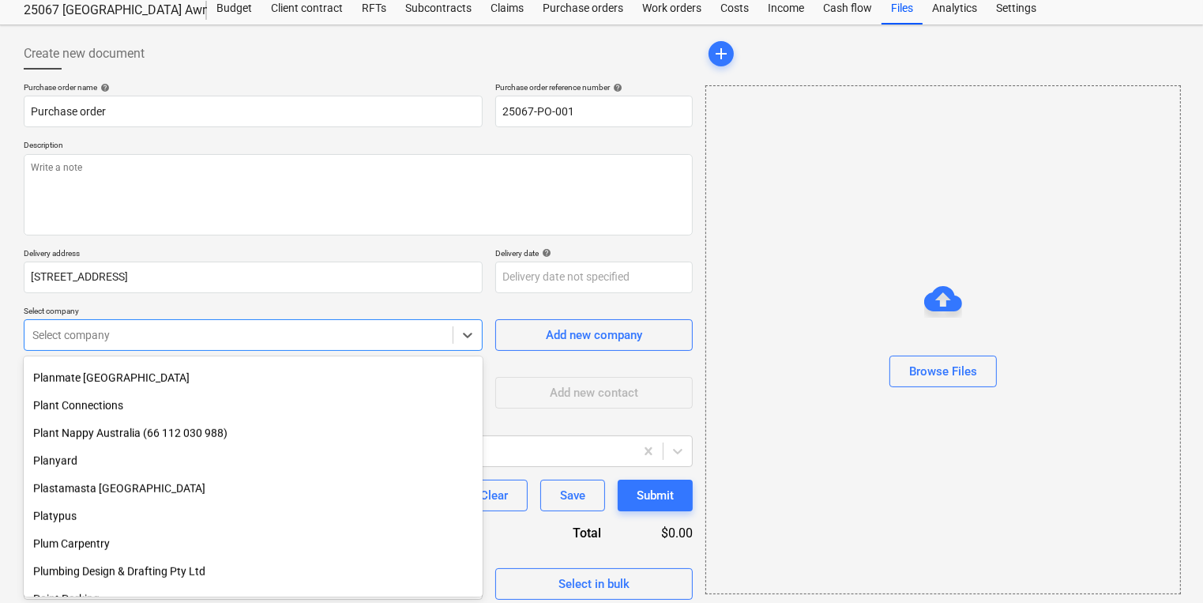
scroll to position [19462, 0]
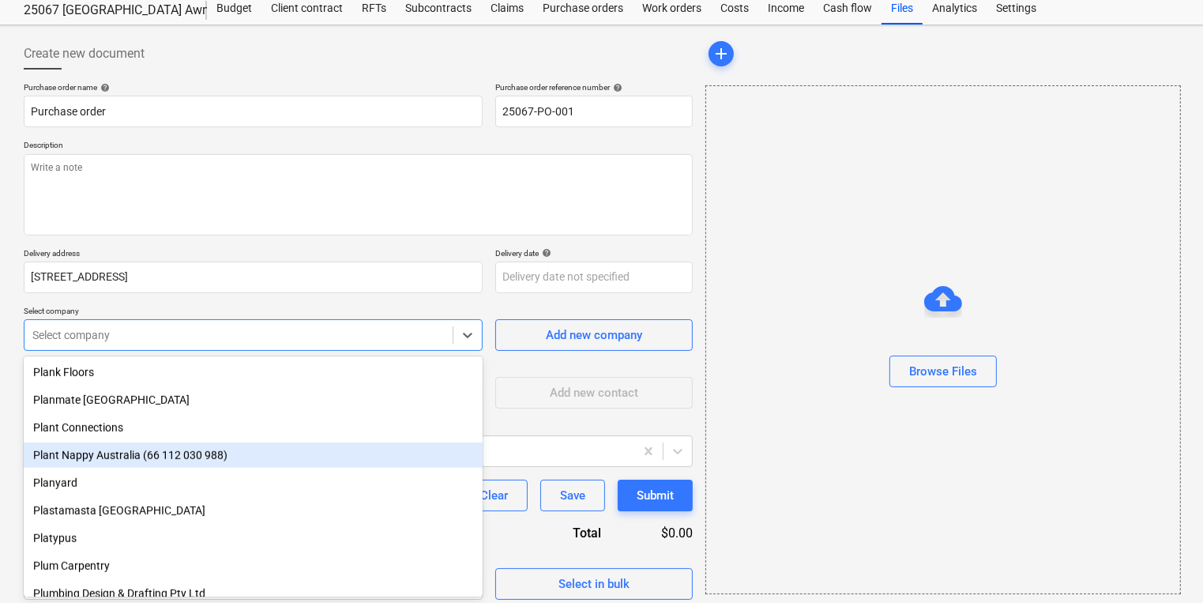
click at [130, 458] on div "Plant Nappy Australia (66 112 030 988)" at bounding box center [253, 454] width 459 height 25
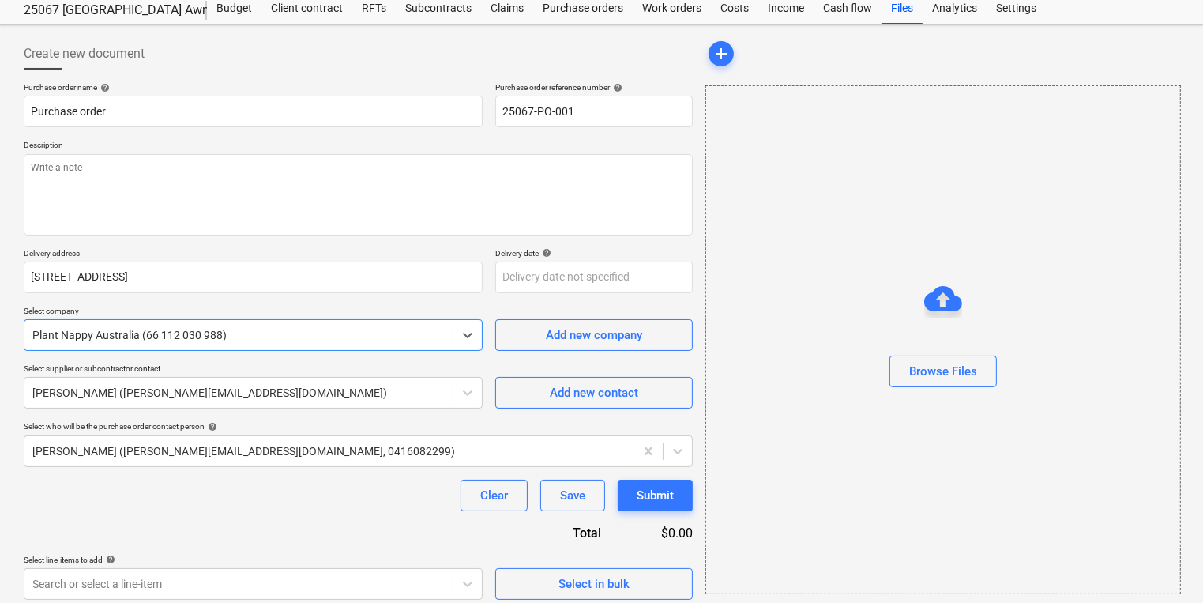
click at [241, 533] on div "Purchase order name help Purchase order Purchase order reference number help 25…" at bounding box center [358, 340] width 669 height 517
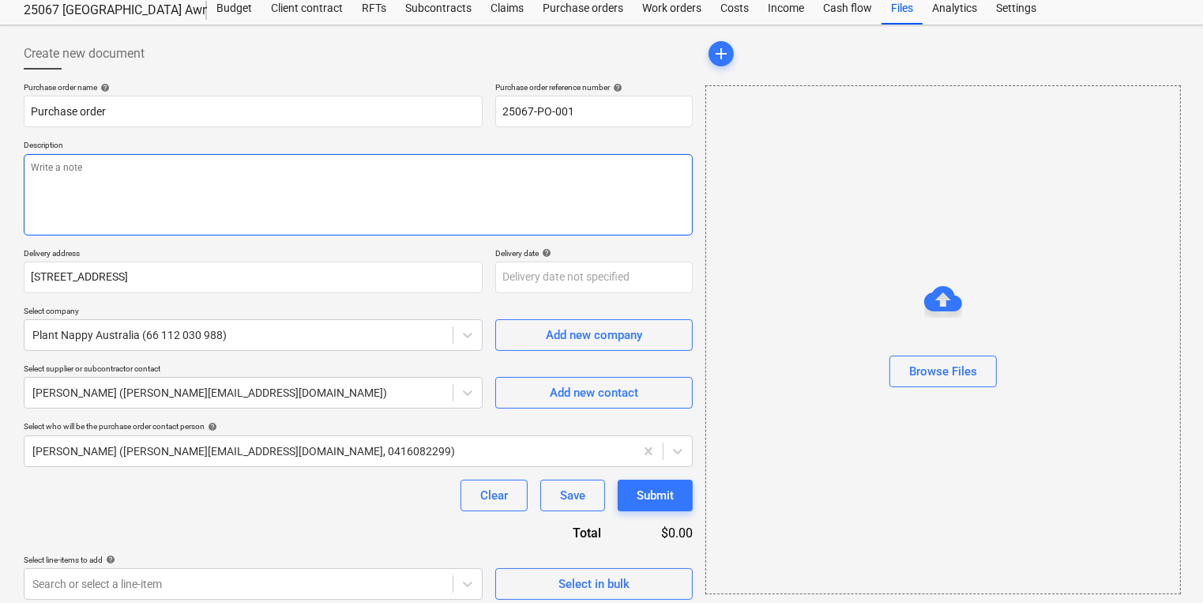
click at [43, 176] on textarea at bounding box center [358, 194] width 669 height 81
type textarea "x"
type textarea "P"
type textarea "x"
type textarea "Pa"
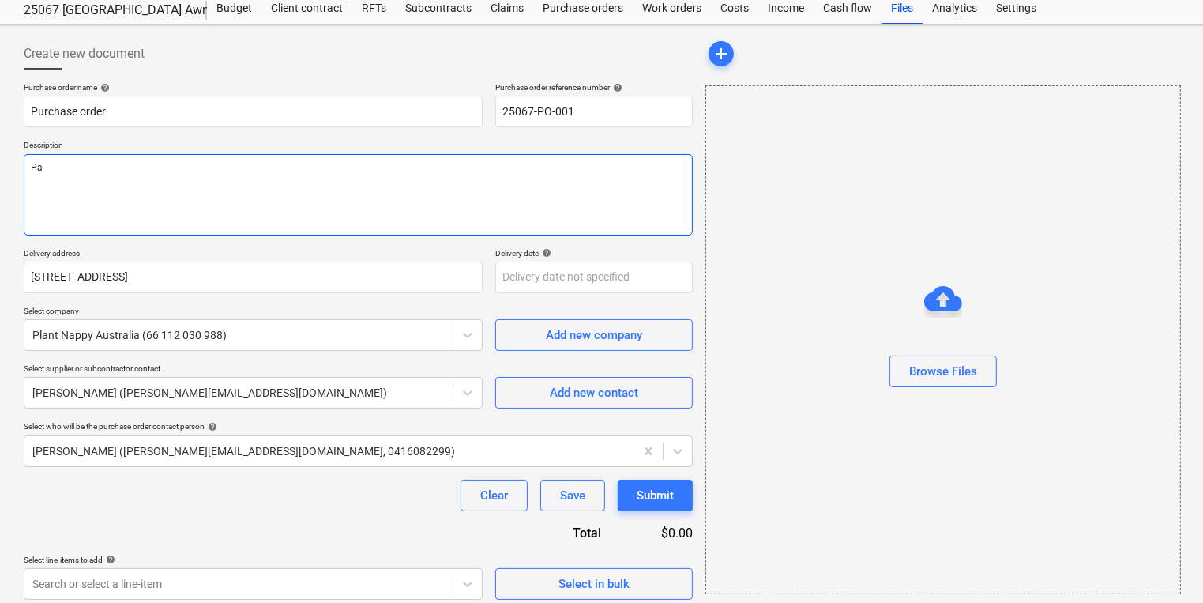
type textarea "x"
type textarea "Pay"
type textarea "x"
type textarea "Paym"
type textarea "x"
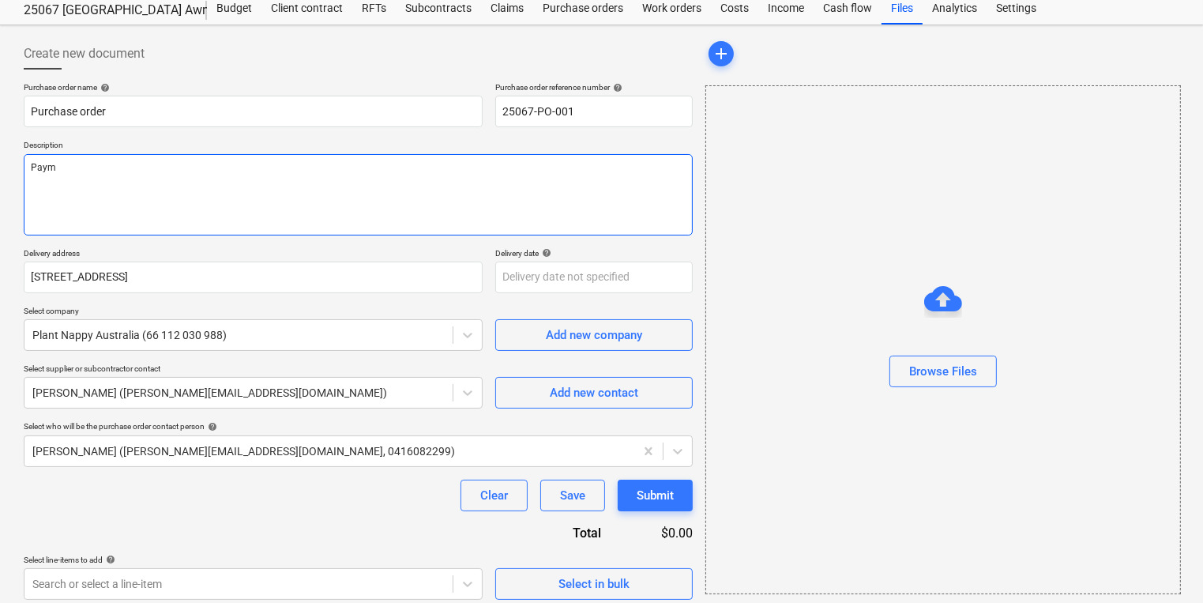
type textarea "Payme"
type textarea "x"
type textarea "Paymen"
type textarea "x"
type textarea "Payment"
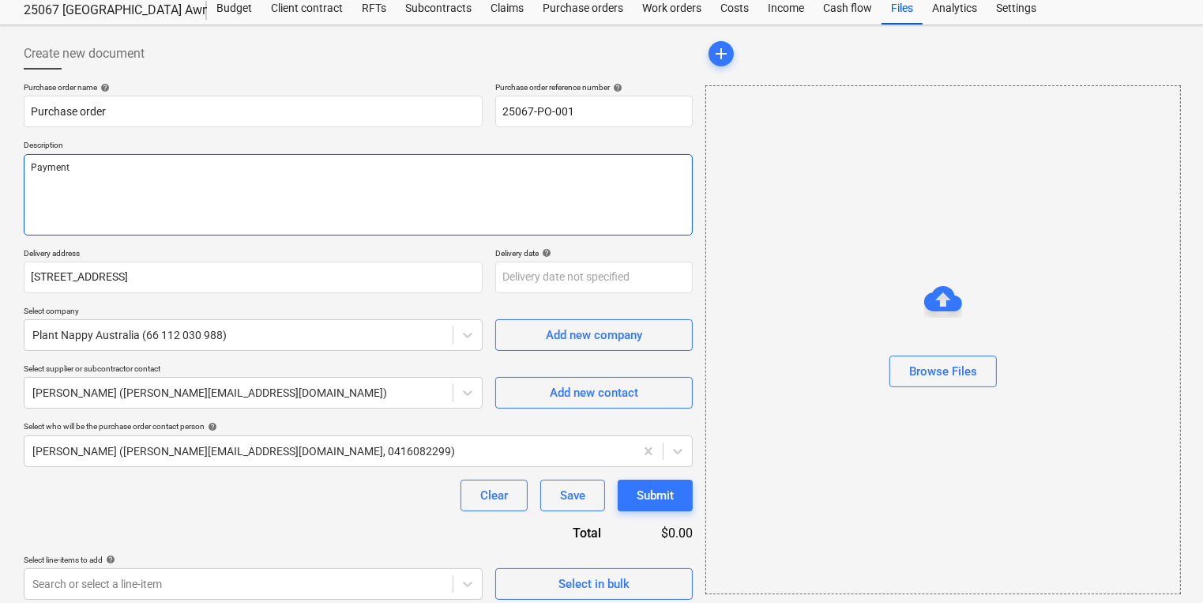
type textarea "x"
type textarea "Payment"
type textarea "x"
type textarea "Payment TE"
type textarea "x"
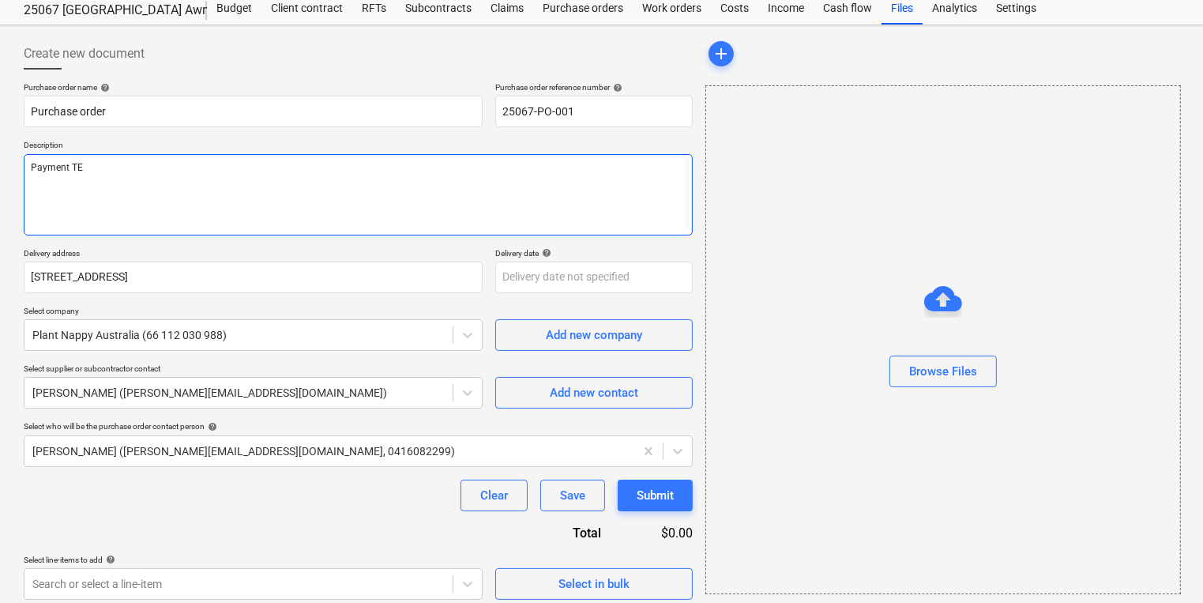
type textarea "Payment TEr"
type textarea "x"
type textarea "Payment TErm"
type textarea "x"
type textarea "Payment TErms"
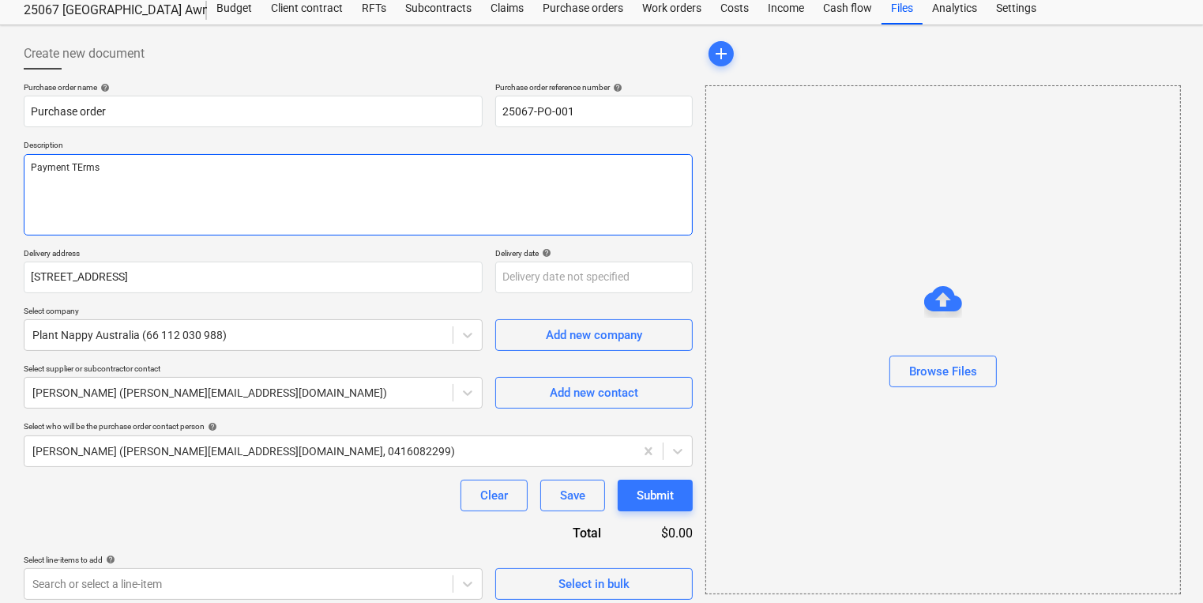
type textarea "x"
type textarea "Payment TErms:"
type textarea "x"
type textarea "Payment TErms:"
type textarea "x"
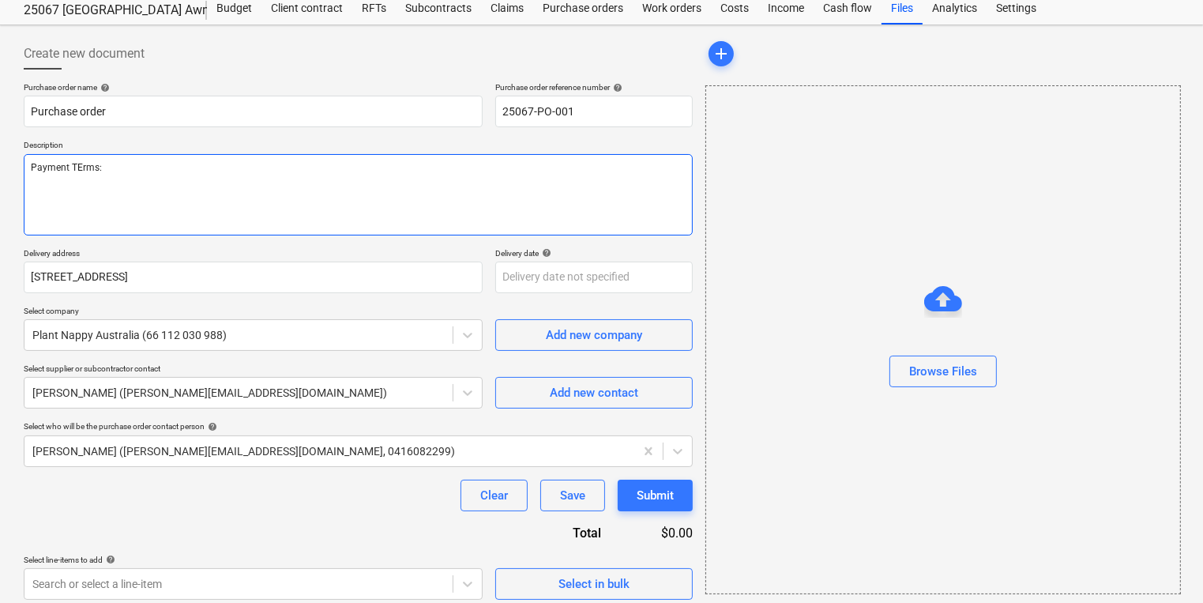
type textarea "Payment TErms: 1"
type textarea "x"
type textarea "Payment TErms: 14"
type textarea "x"
type textarea "Payment TErms: 14 d"
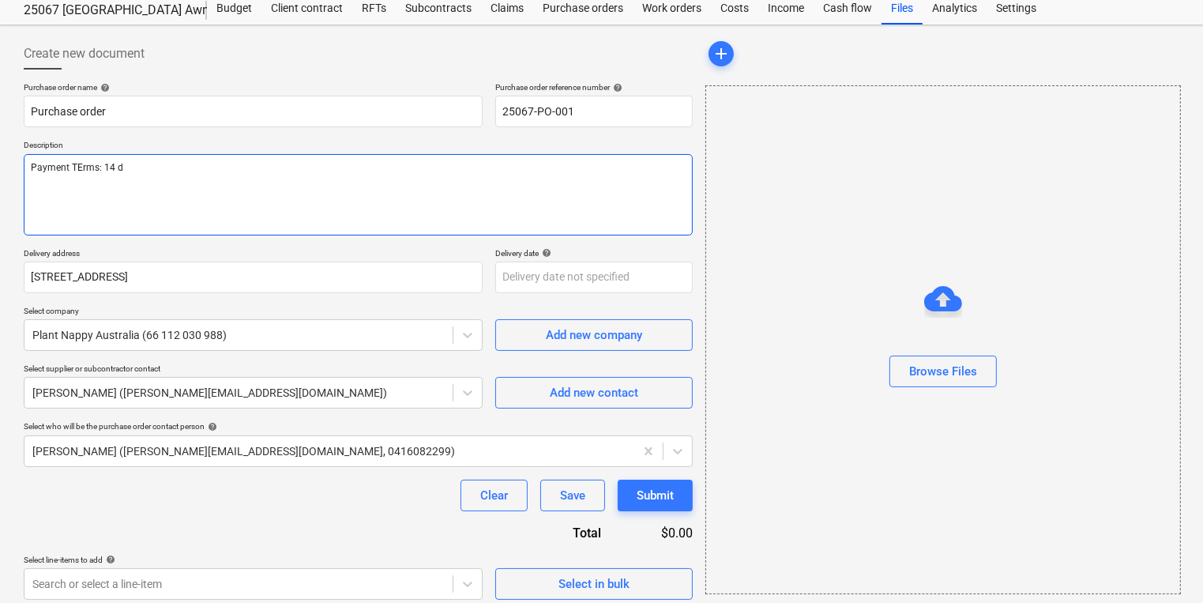
type textarea "x"
type textarea "Payment TErms: 14 day"
type textarea "x"
type textarea "Payment TErms: 14 days"
click at [82, 163] on textarea "Payment TErms: 14 days" at bounding box center [358, 194] width 669 height 81
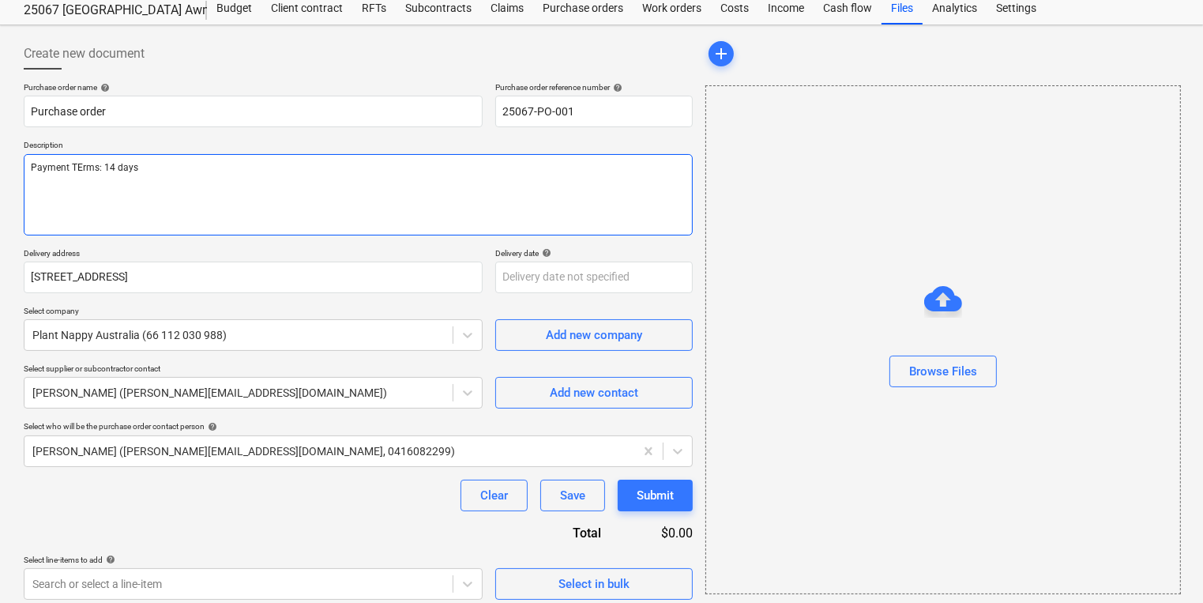
type textarea "x"
type textarea "Payment Trms: 14 days"
type textarea "x"
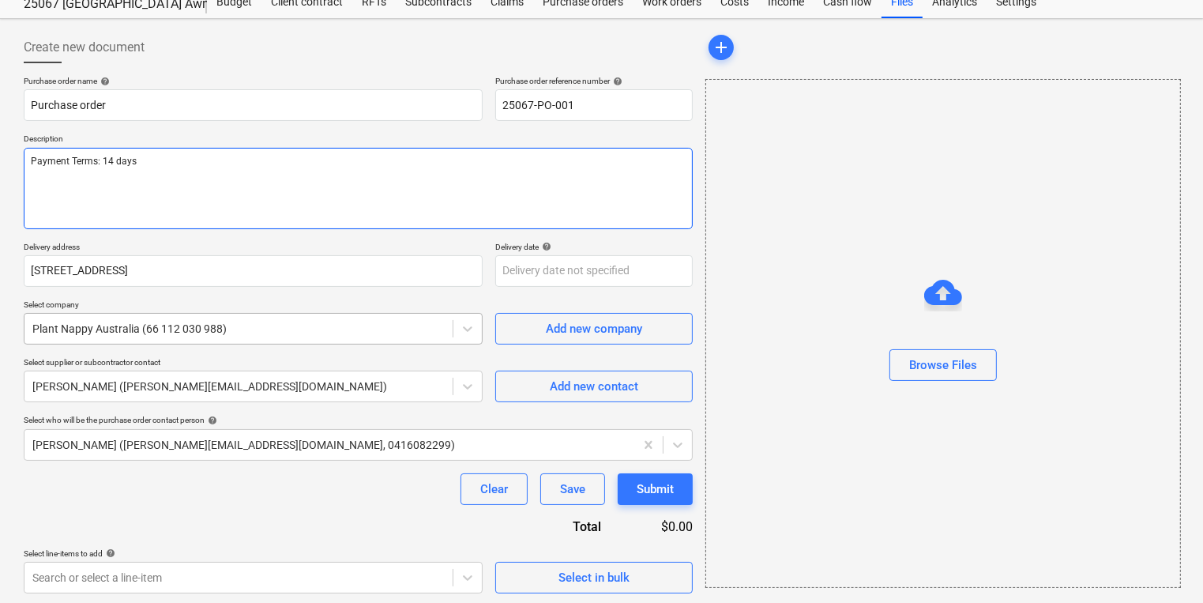
scroll to position [56, 0]
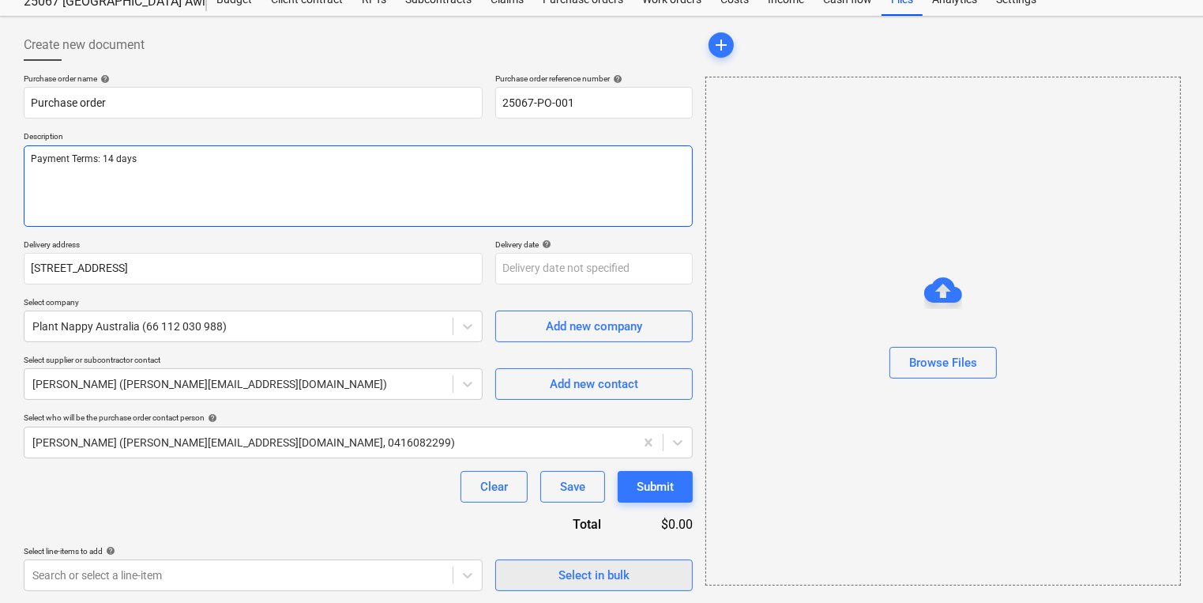
type textarea "Payment Terms: 14 days"
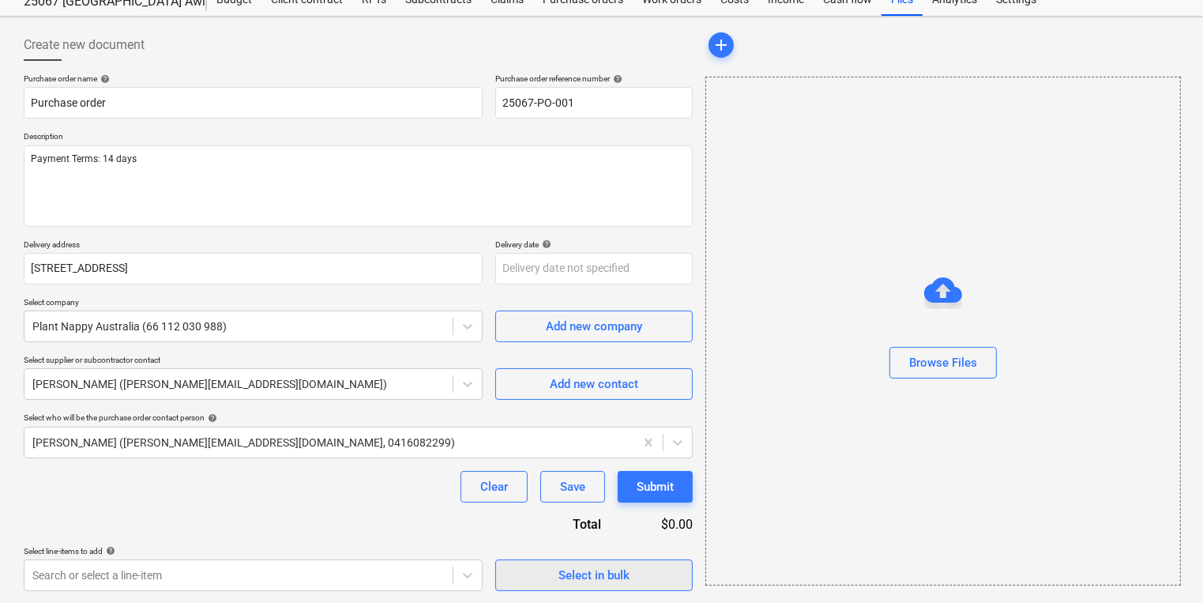
click at [604, 570] on div "Select in bulk" at bounding box center [593, 575] width 71 height 21
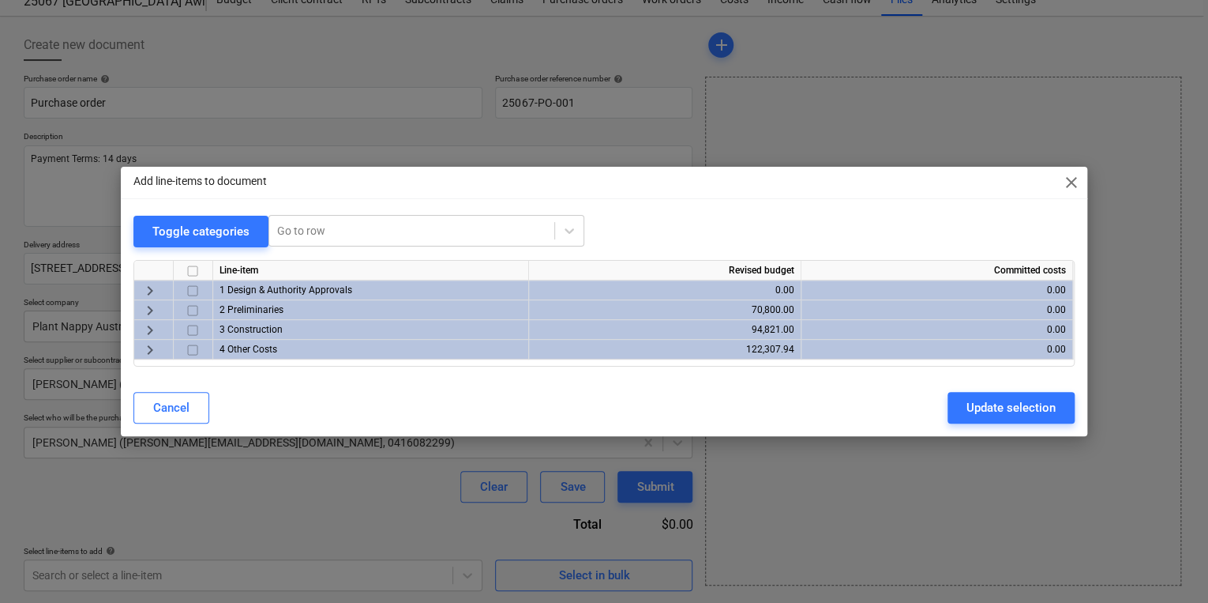
click at [142, 345] on span "keyboard_arrow_right" at bounding box center [150, 349] width 19 height 19
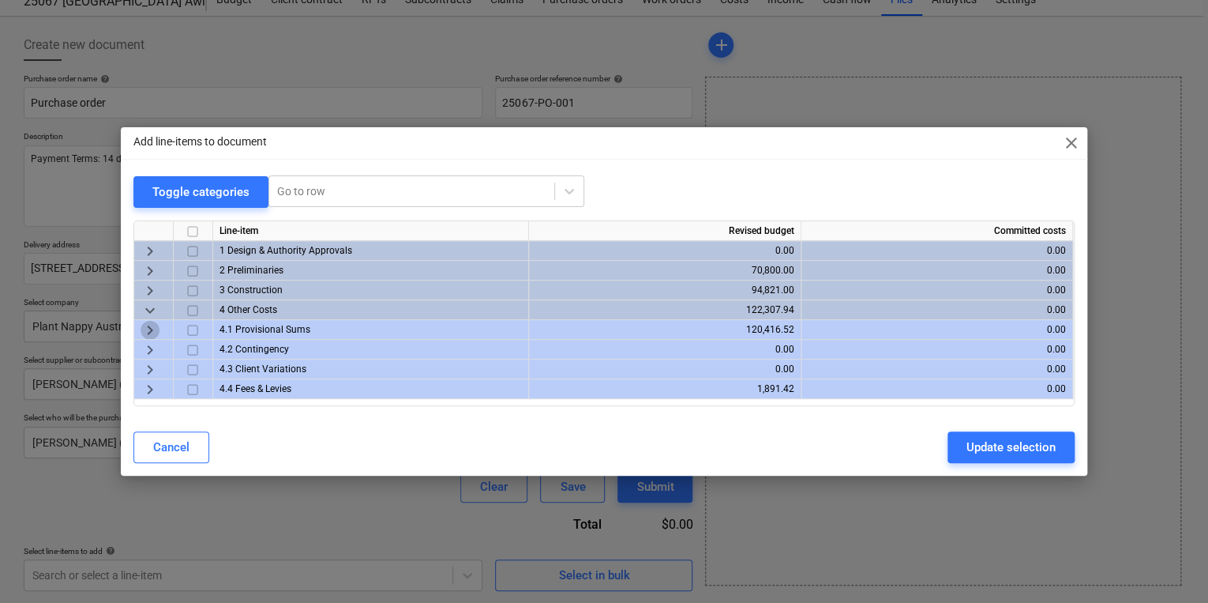
click at [144, 334] on span "keyboard_arrow_right" at bounding box center [150, 330] width 19 height 19
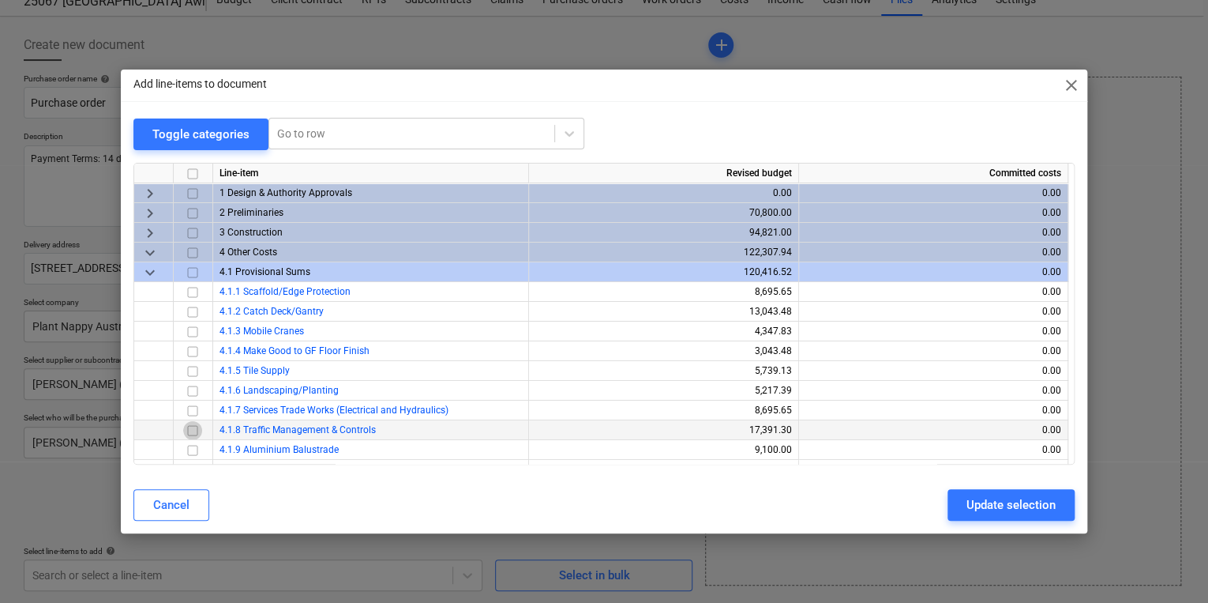
click at [196, 427] on input "checkbox" at bounding box center [192, 429] width 19 height 19
click at [997, 501] on div "Update selection" at bounding box center [1011, 504] width 89 height 21
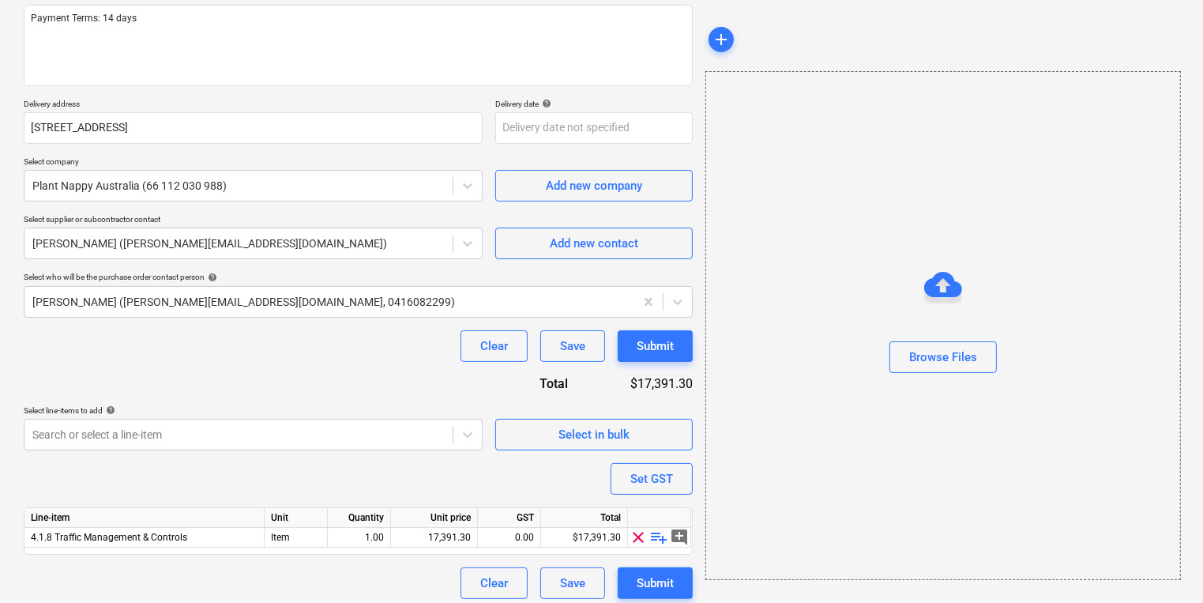
scroll to position [205, 0]
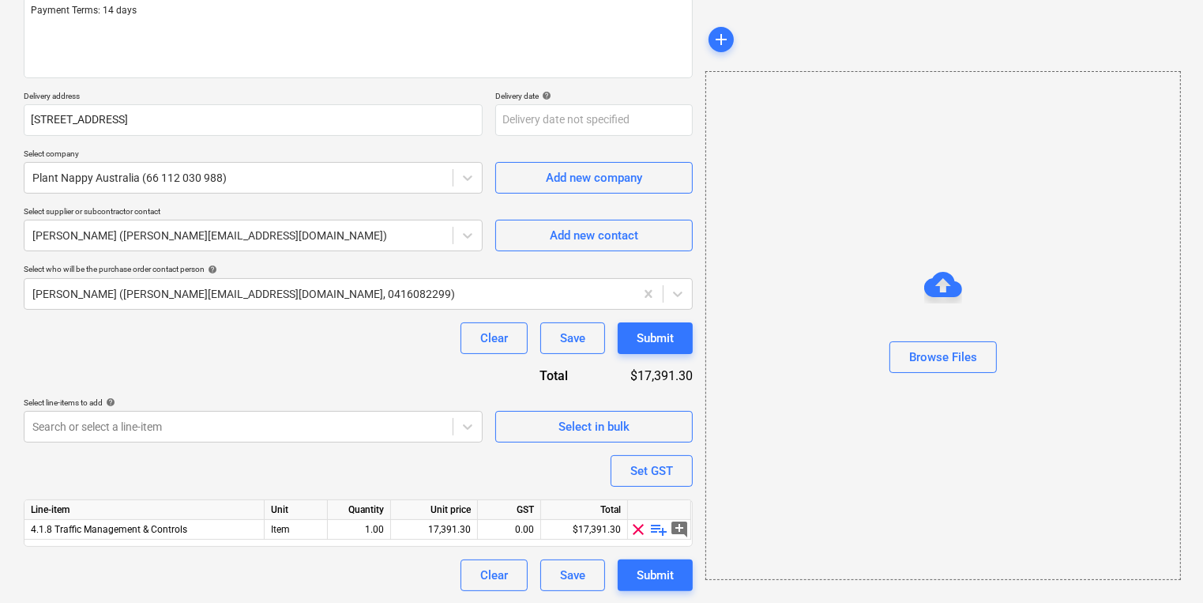
click at [655, 528] on span "playlist_add" at bounding box center [659, 529] width 19 height 19
type textarea "x"
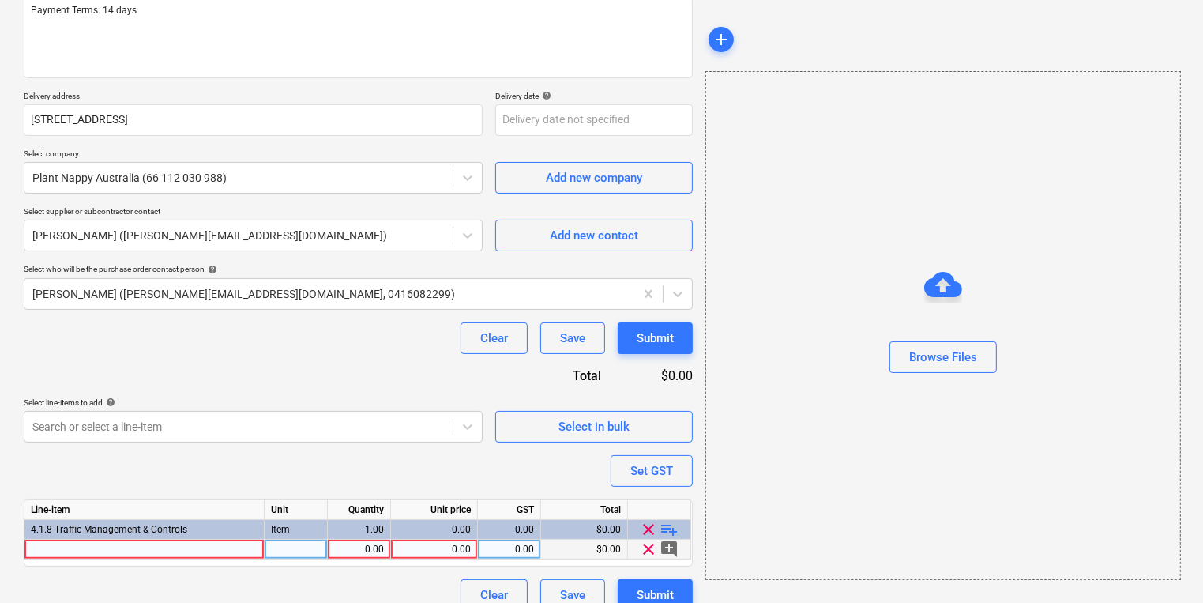
click at [152, 553] on div at bounding box center [144, 549] width 240 height 20
type input "Supply of TMP plans, works performed as do & charge"
type textarea "x"
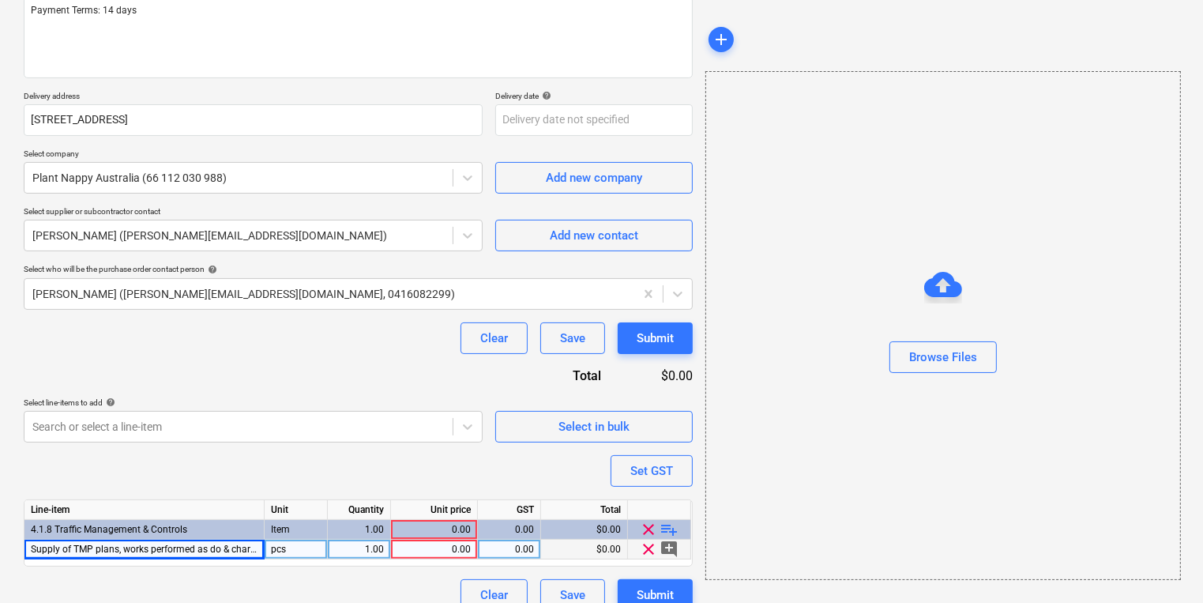
click at [406, 581] on div "Clear Save Submit" at bounding box center [358, 595] width 669 height 32
click at [434, 558] on div "0.00" at bounding box center [433, 549] width 73 height 20
type input "1"
type textarea "x"
click at [407, 573] on div "Purchase order name help Purchase order Purchase order reference number help 25…" at bounding box center [358, 268] width 669 height 686
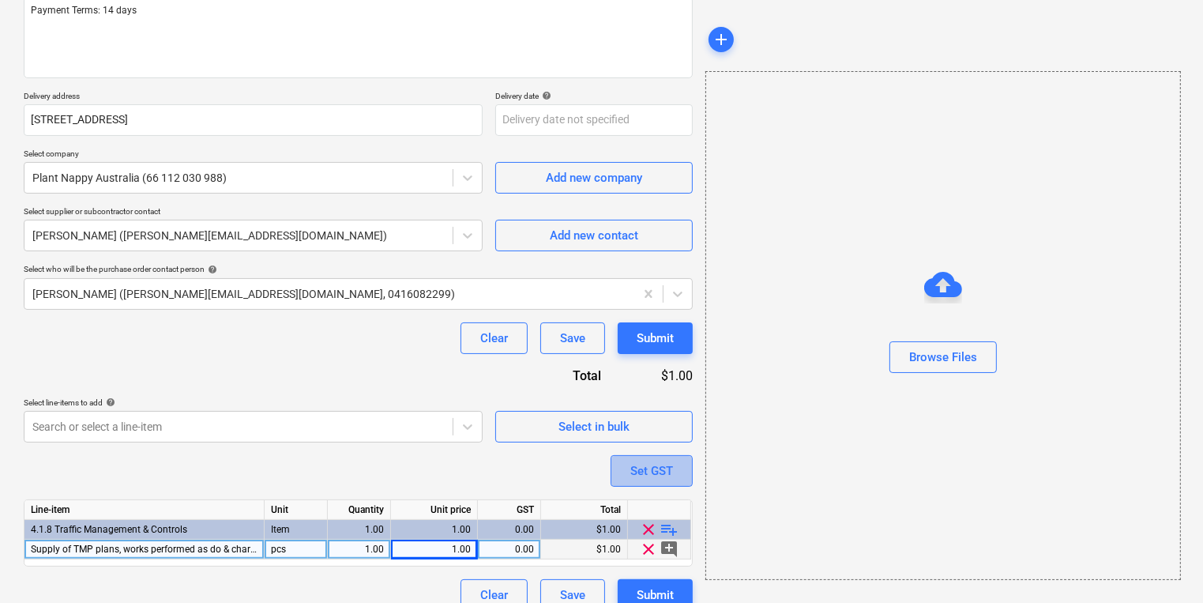
click at [660, 476] on div "Set GST" at bounding box center [651, 470] width 43 height 21
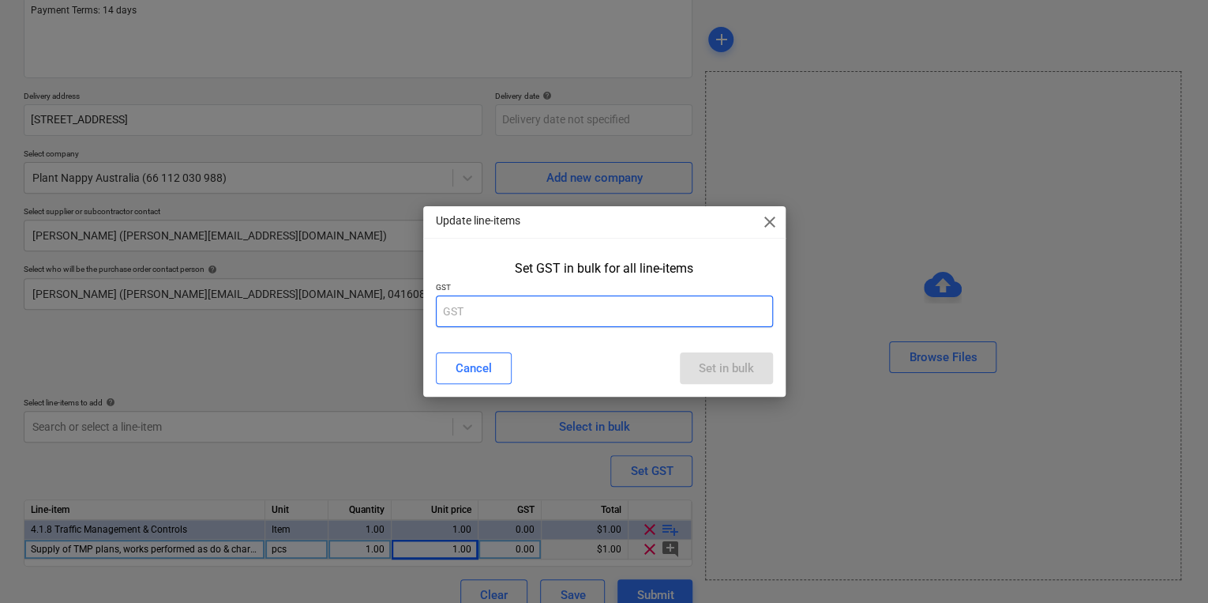
click at [528, 306] on input "text" at bounding box center [604, 311] width 337 height 32
type input "10"
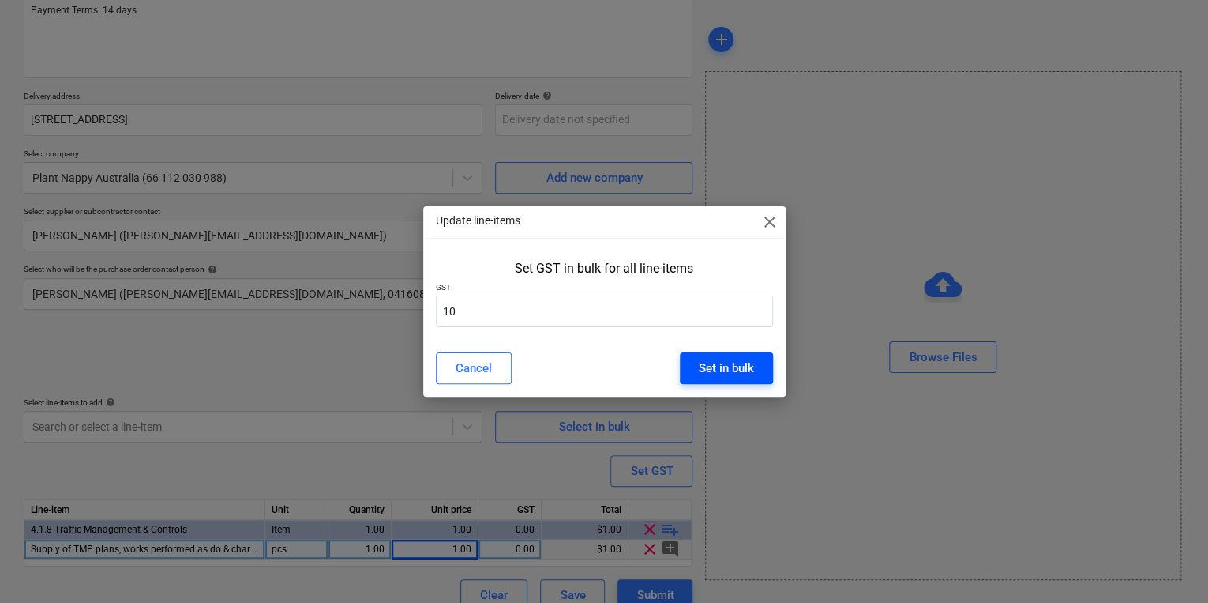
click at [715, 373] on div "Set in bulk" at bounding box center [726, 368] width 55 height 21
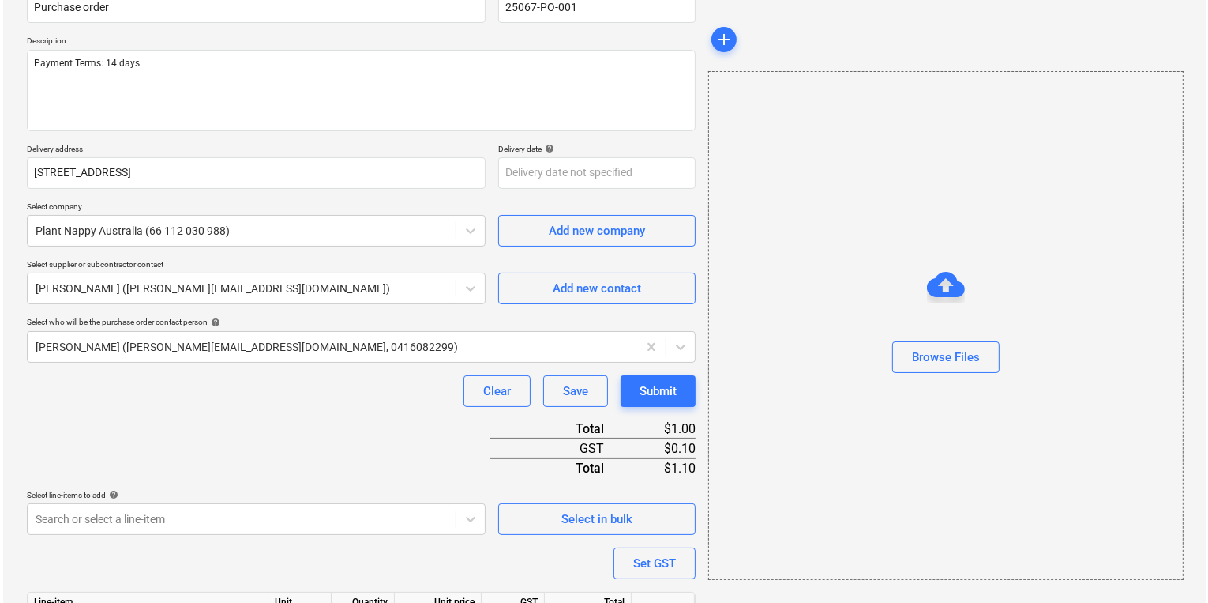
scroll to position [263, 0]
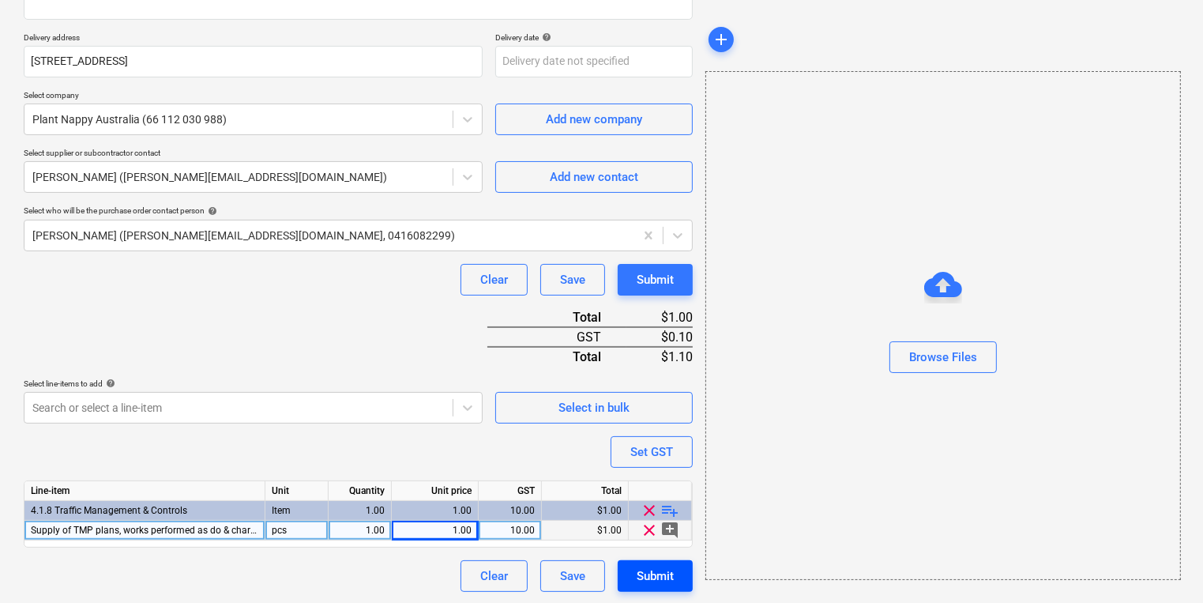
click at [658, 581] on div "Submit" at bounding box center [655, 576] width 37 height 21
type textarea "x"
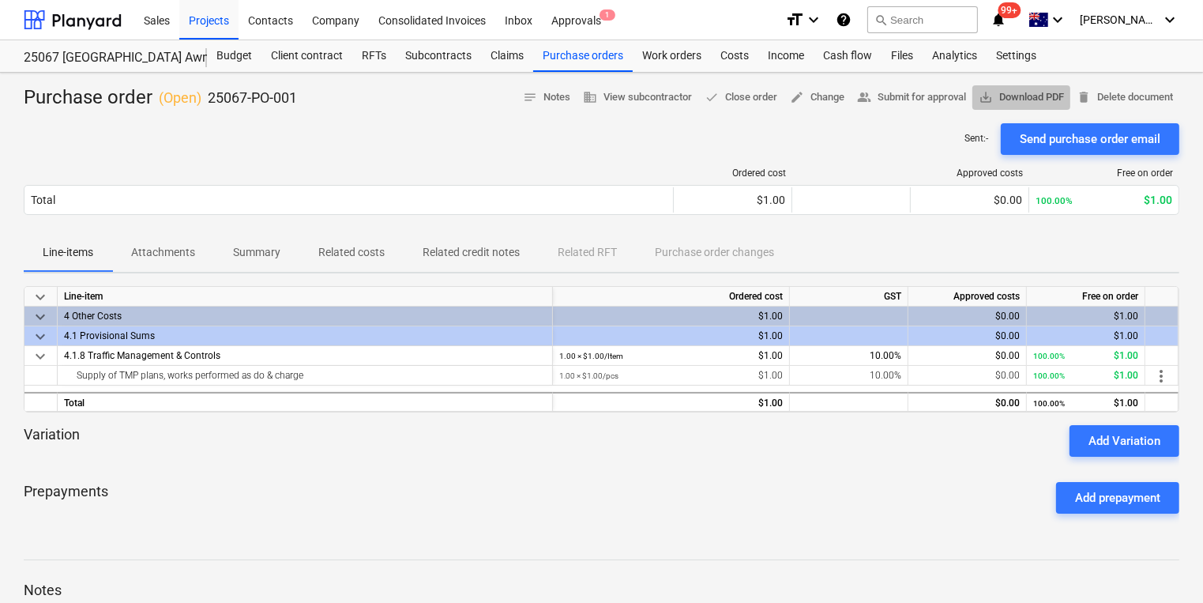
click at [1016, 96] on span "save_alt Download PDF" at bounding box center [1021, 97] width 85 height 18
